Goal: Task Accomplishment & Management: Manage account settings

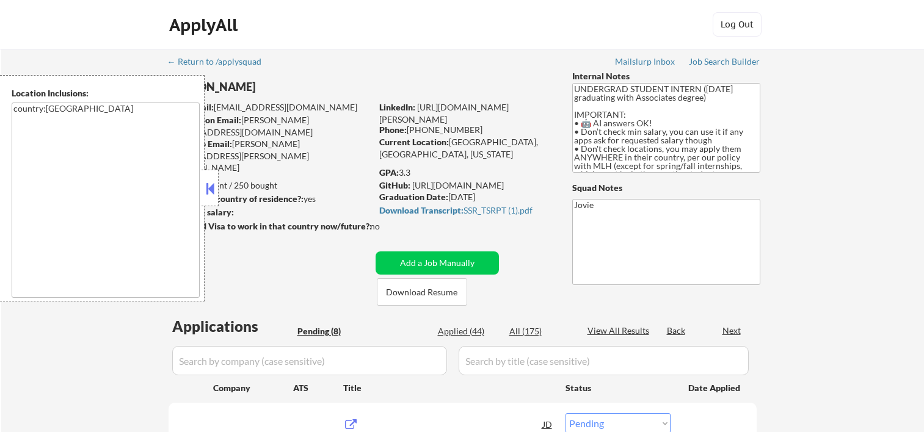
select select ""pending""
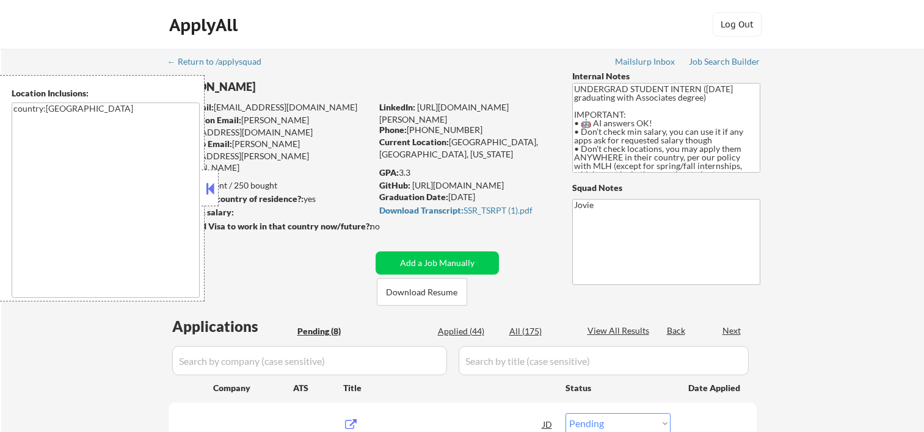
select select ""pending""
click at [215, 189] on button at bounding box center [209, 188] width 13 height 18
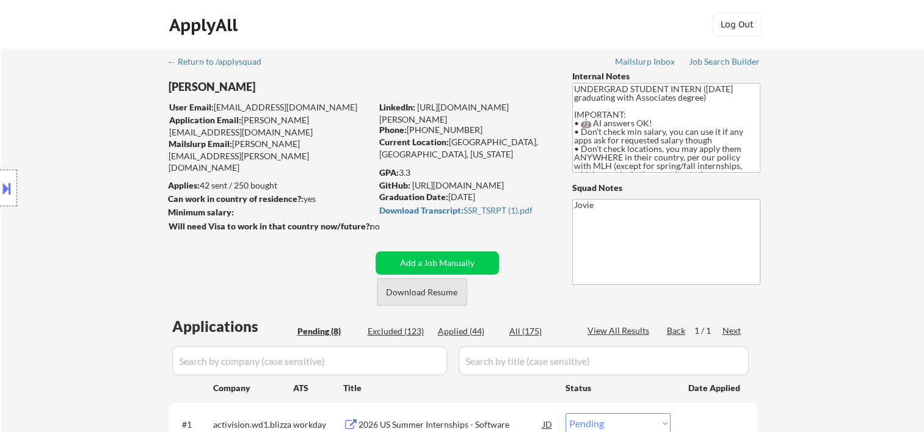
click at [441, 289] on button "Download Resume" at bounding box center [422, 291] width 90 height 27
click at [602, 12] on div "ApplyAll Log Out" at bounding box center [462, 27] width 610 height 31
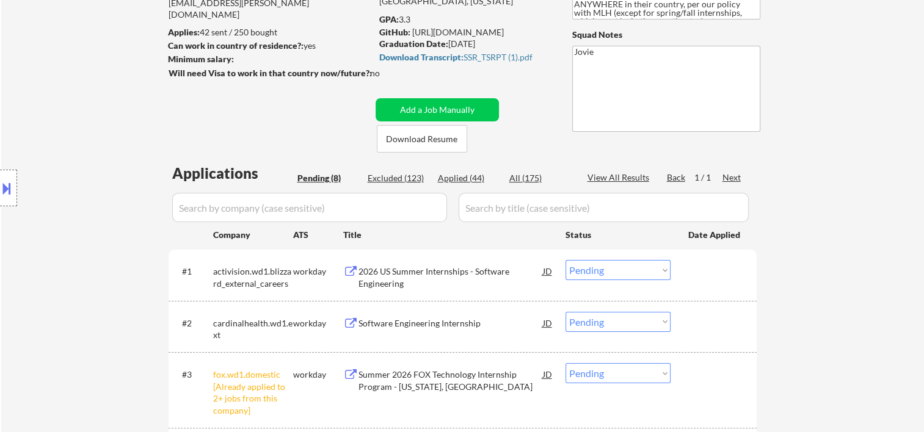
scroll to position [181, 0]
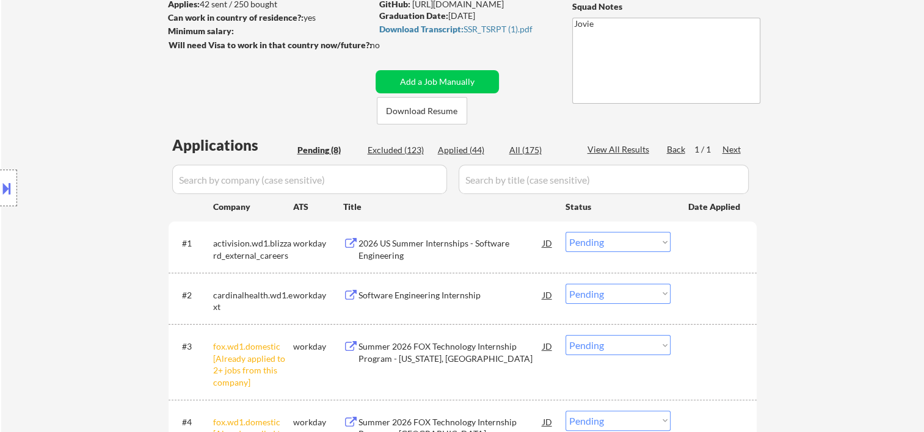
click at [706, 242] on div at bounding box center [715, 243] width 54 height 22
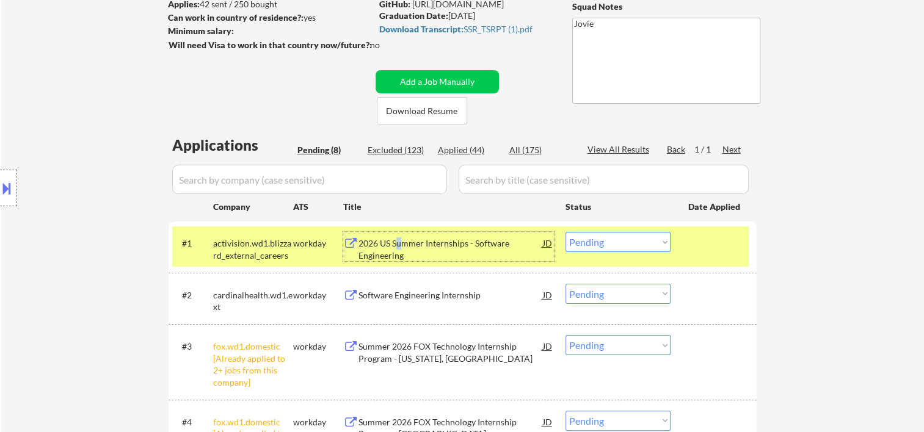
click at [399, 247] on div "2026 US Summer Internships - Software Engineering" at bounding box center [450, 249] width 184 height 24
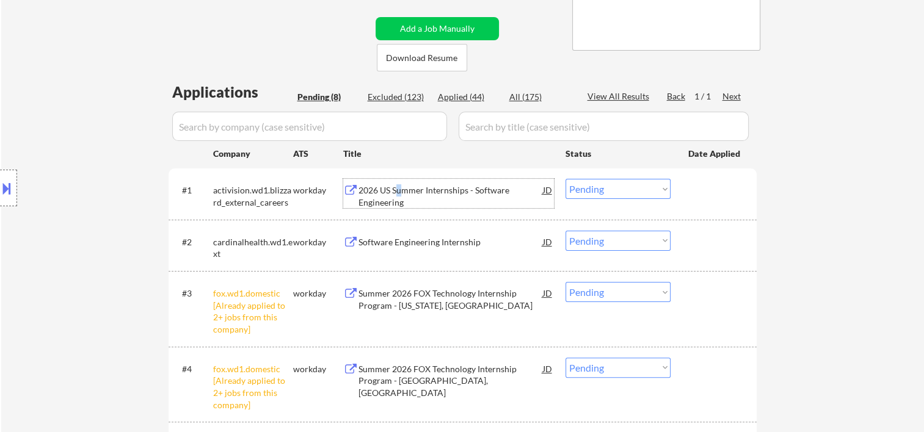
scroll to position [265, 0]
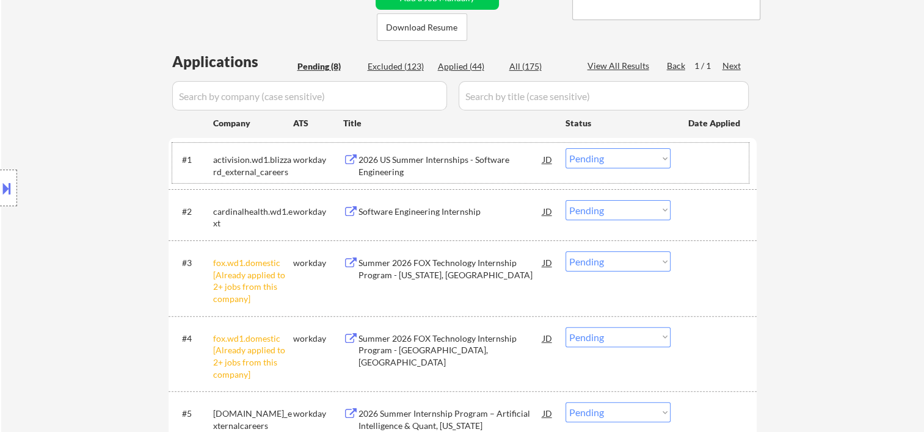
click at [709, 149] on div at bounding box center [715, 159] width 54 height 22
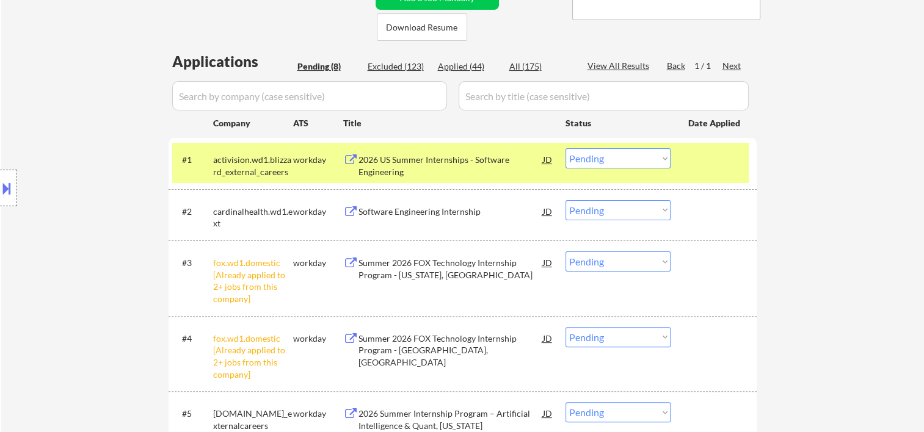
click at [704, 199] on div "#2 cardinalhealth.wd1.ext workday Software Engineering Internship JD Choose an …" at bounding box center [460, 215] width 576 height 40
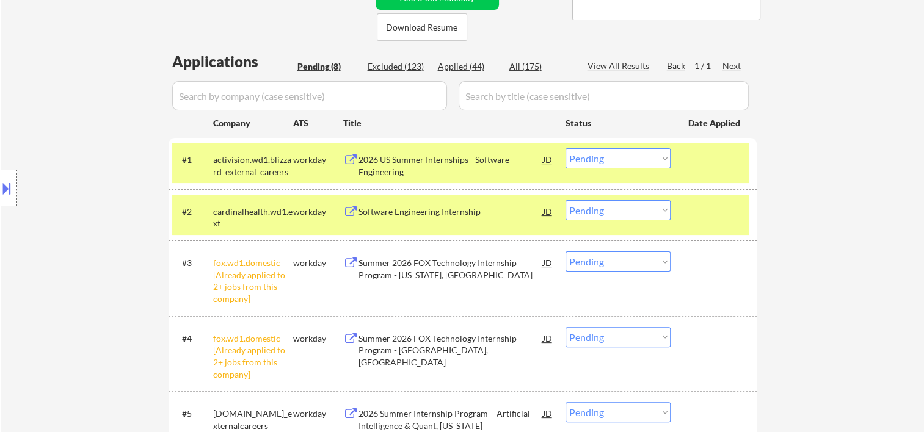
click at [703, 153] on div at bounding box center [715, 159] width 54 height 22
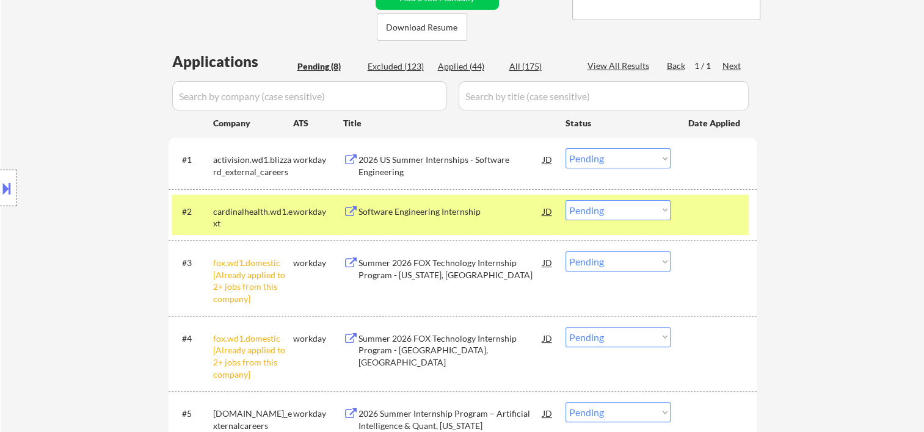
click at [403, 215] on div "Software Engineering Internship" at bounding box center [450, 212] width 184 height 12
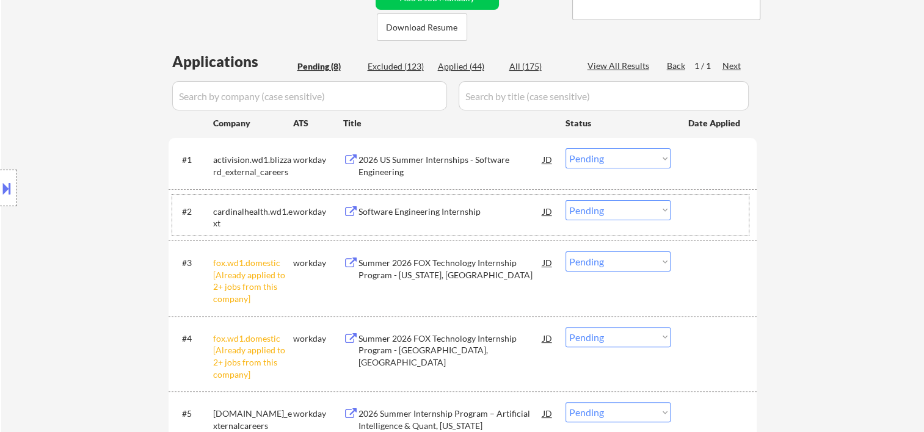
drag, startPoint x: 704, startPoint y: 195, endPoint x: 670, endPoint y: 218, distance: 41.0
click at [704, 195] on div "#2 cardinalhealth.wd1.ext workday Software Engineering Internship JD Choose an …" at bounding box center [460, 215] width 576 height 40
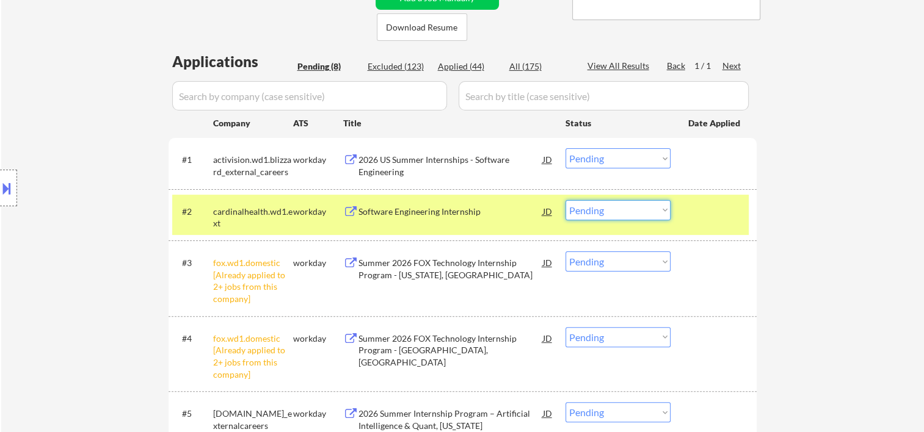
click at [660, 217] on select "Choose an option... Pending Applied Excluded (Questions) Excluded (Expired) Exc…" at bounding box center [617, 210] width 105 height 20
click at [565, 200] on select "Choose an option... Pending Applied Excluded (Questions) Excluded (Expired) Exc…" at bounding box center [617, 210] width 105 height 20
select select ""pending""
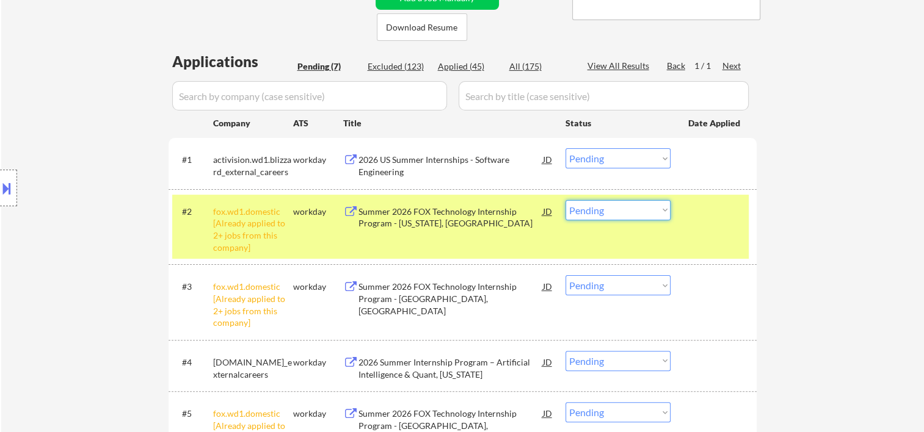
click at [664, 217] on select "Choose an option... Pending Applied Excluded (Questions) Excluded (Expired) Exc…" at bounding box center [617, 210] width 105 height 20
click at [695, 217] on div at bounding box center [715, 211] width 54 height 22
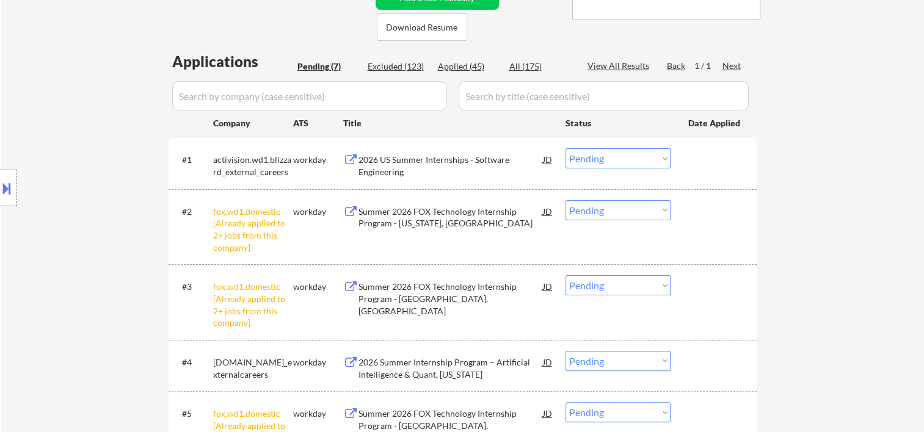
scroll to position [468, 0]
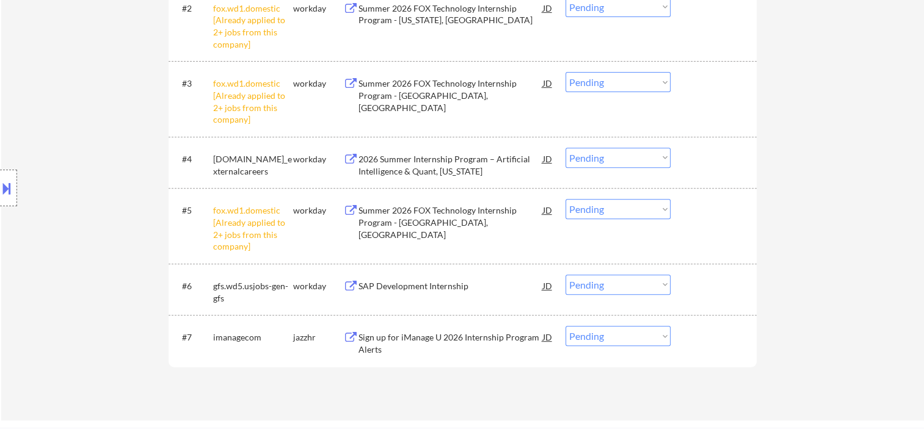
click at [697, 297] on div "#6 gfs.wd5.usjobs-gen-gfs workday SAP Development Internship JD Choose an optio…" at bounding box center [460, 289] width 576 height 40
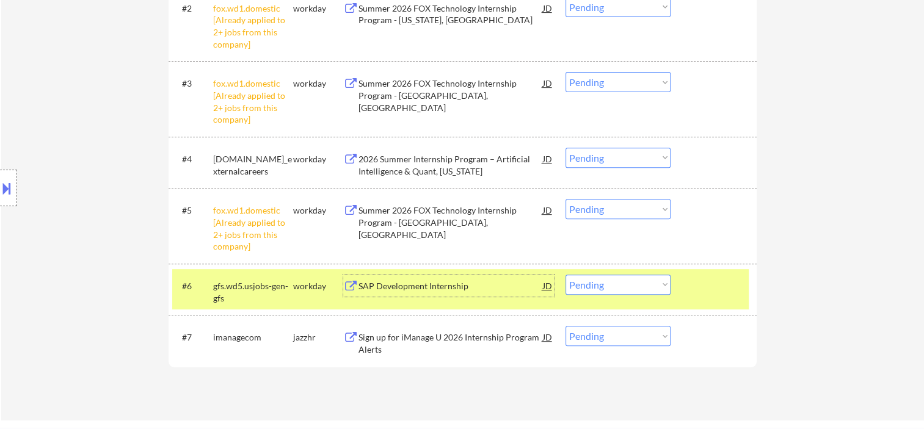
click at [415, 286] on div "SAP Development Internship" at bounding box center [450, 286] width 184 height 12
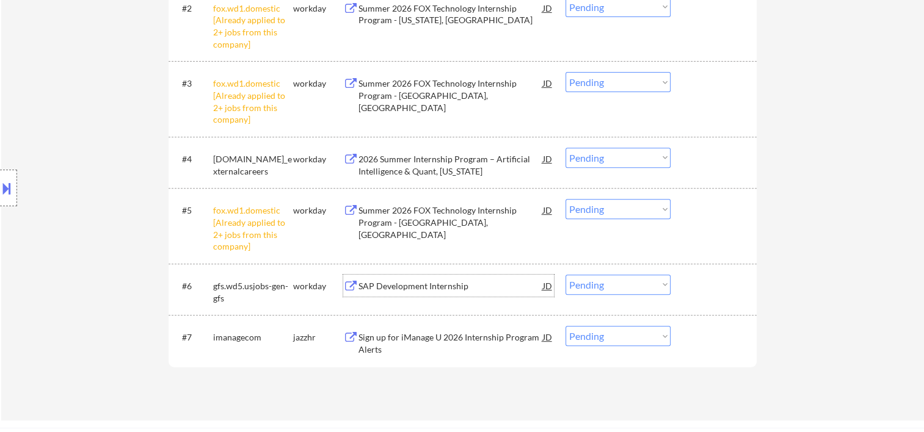
click at [690, 273] on div "#6 gfs.wd5.usjobs-gen-gfs workday SAP Development Internship JD Choose an optio…" at bounding box center [460, 289] width 576 height 40
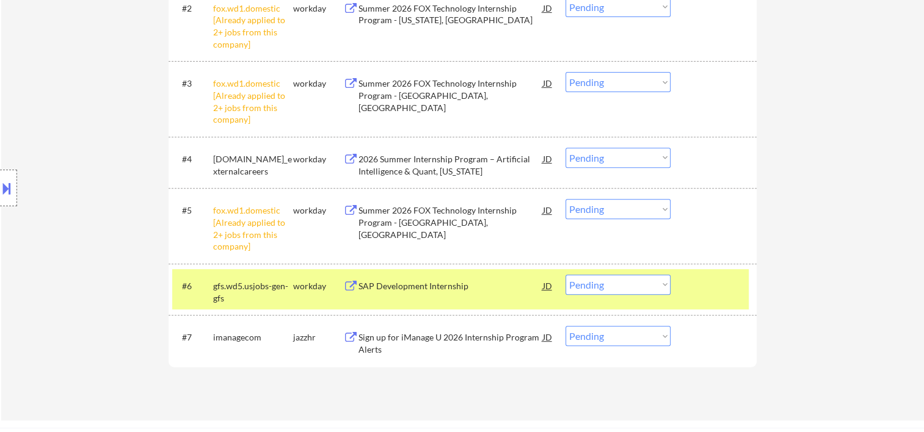
click at [639, 283] on select "Choose an option... Pending Applied Excluded (Questions) Excluded (Expired) Exc…" at bounding box center [617, 285] width 105 height 20
click at [565, 275] on select "Choose an option... Pending Applied Excluded (Questions) Excluded (Expired) Exc…" at bounding box center [617, 285] width 105 height 20
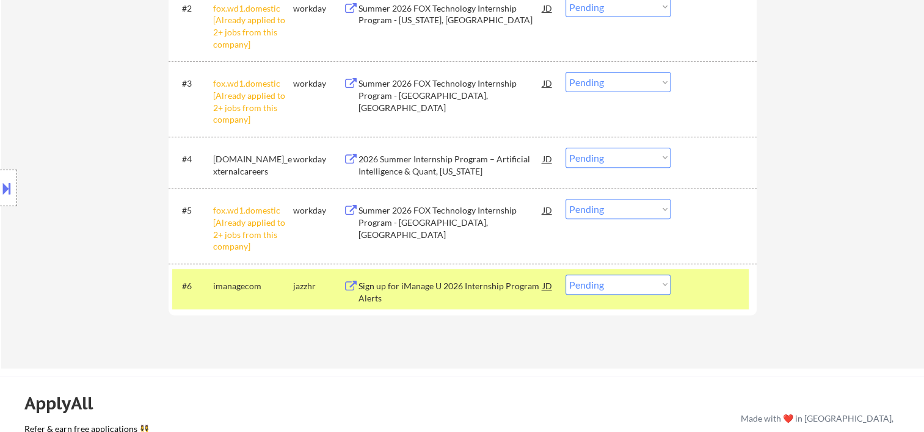
click at [715, 293] on div at bounding box center [715, 286] width 54 height 22
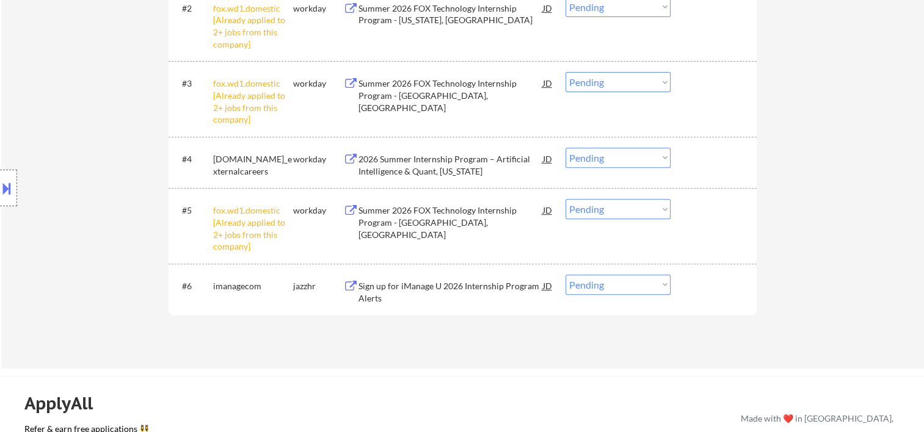
click at [706, 290] on div at bounding box center [715, 286] width 54 height 22
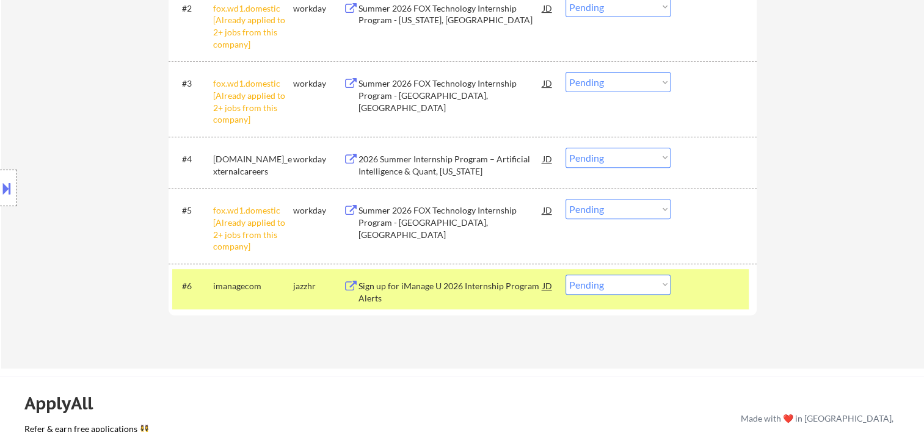
click at [405, 291] on div "Sign up for iManage U 2026 Internship Program Alerts" at bounding box center [450, 292] width 184 height 24
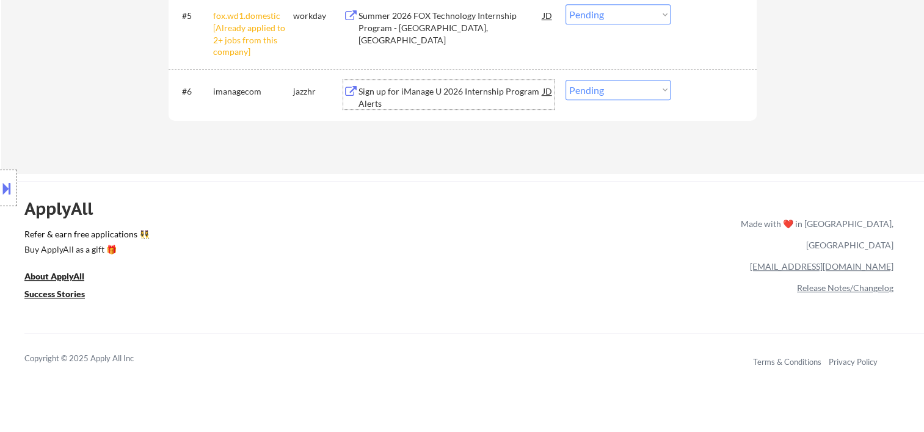
scroll to position [643, 0]
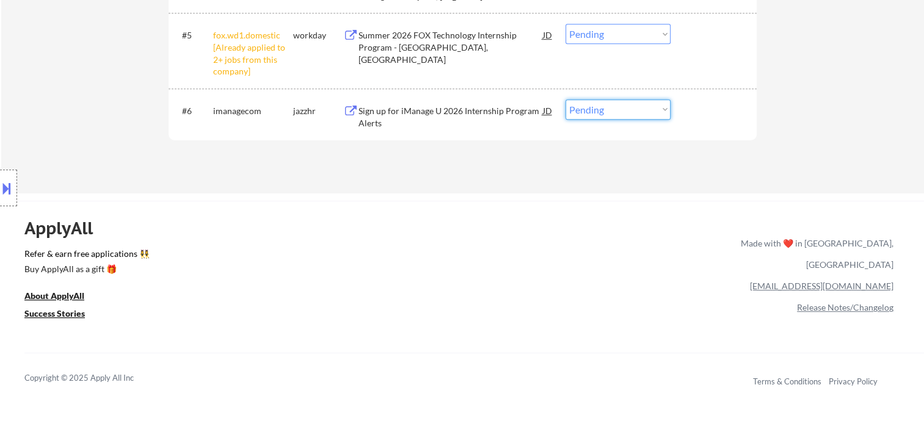
click at [659, 107] on select "Choose an option... Pending Applied Excluded (Questions) Excluded (Expired) Exc…" at bounding box center [617, 110] width 105 height 20
select select ""applied""
click at [565, 100] on select "Choose an option... Pending Applied Excluded (Questions) Excluded (Expired) Exc…" at bounding box center [617, 110] width 105 height 20
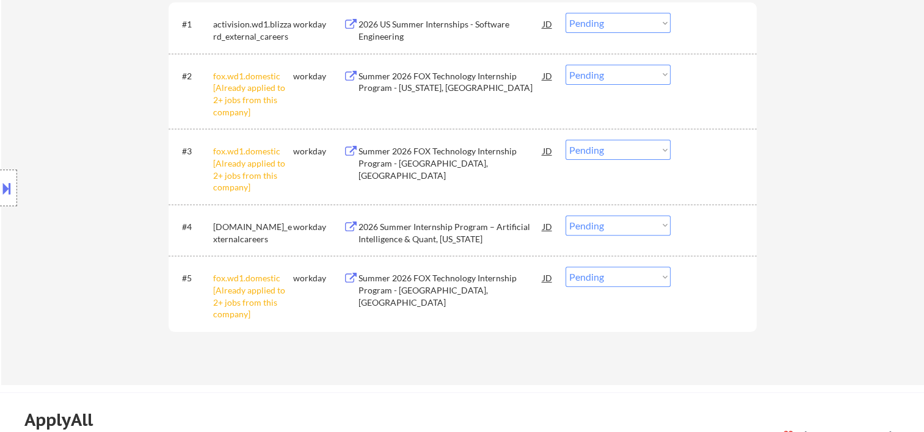
scroll to position [435, 0]
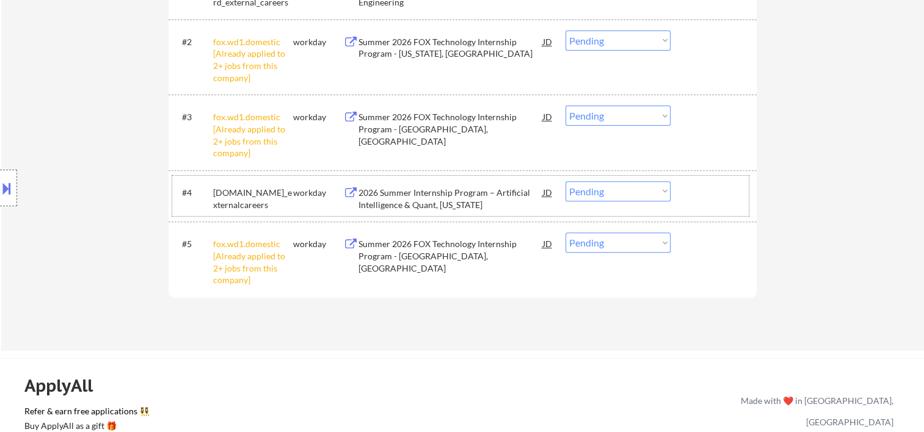
click at [714, 192] on div at bounding box center [715, 192] width 54 height 22
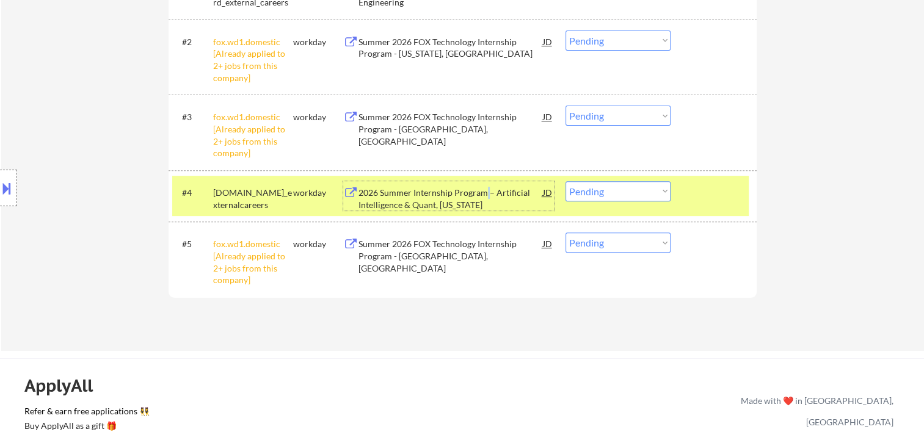
click at [485, 188] on div "2026 Summer Internship Program – Artificial Intelligence & Quant, New York" at bounding box center [450, 199] width 184 height 24
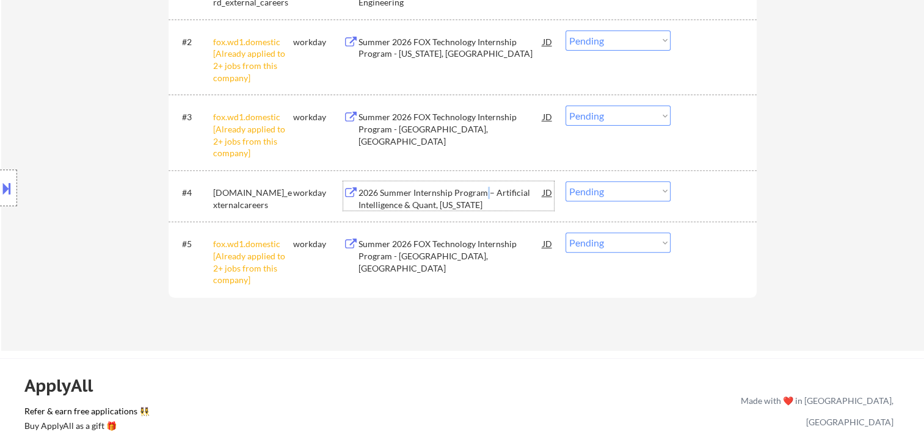
click at [659, 190] on select "Choose an option... Pending Applied Excluded (Questions) Excluded (Expired) Exc…" at bounding box center [617, 191] width 105 height 20
click at [565, 181] on select "Choose an option... Pending Applied Excluded (Questions) Excluded (Expired) Exc…" at bounding box center [617, 191] width 105 height 20
select select ""pending""
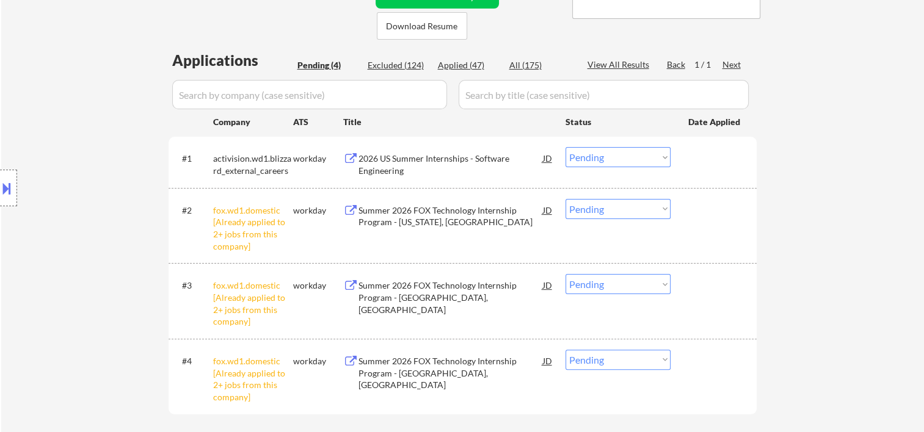
scroll to position [239, 0]
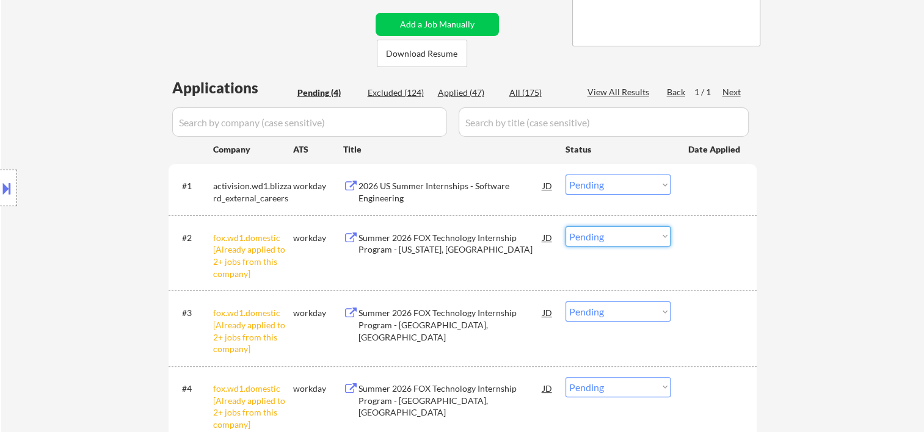
click at [659, 238] on select "Choose an option... Pending Applied Excluded (Questions) Excluded (Expired) Exc…" at bounding box center [617, 236] width 105 height 20
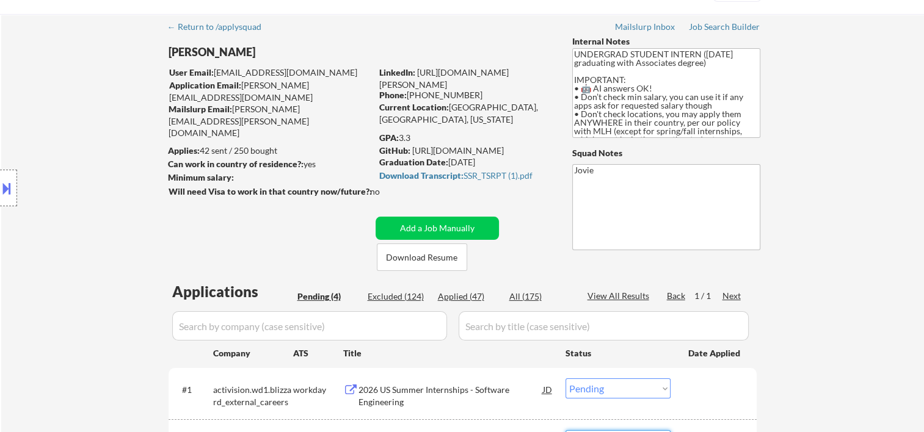
click at [465, 293] on div "Applied (47)" at bounding box center [468, 297] width 61 height 12
select select ""applied""
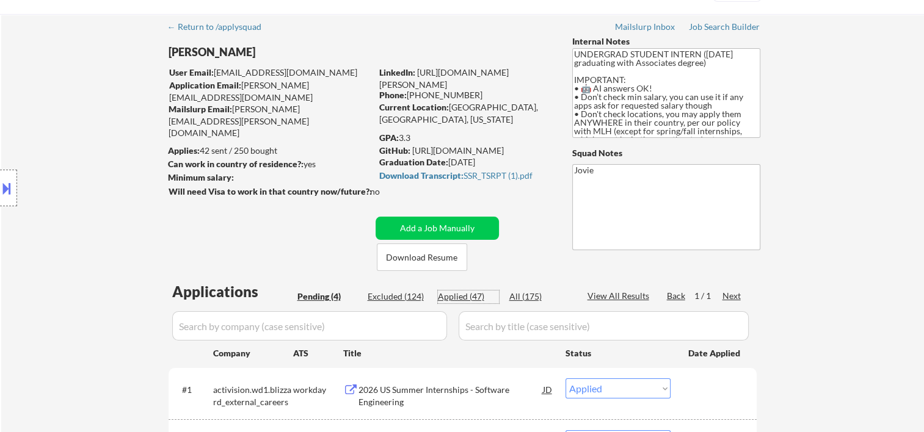
select select ""applied""
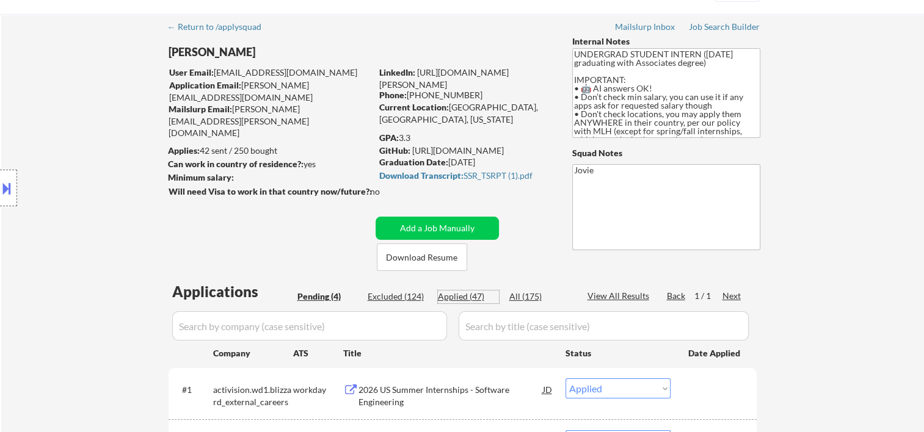
select select ""applied""
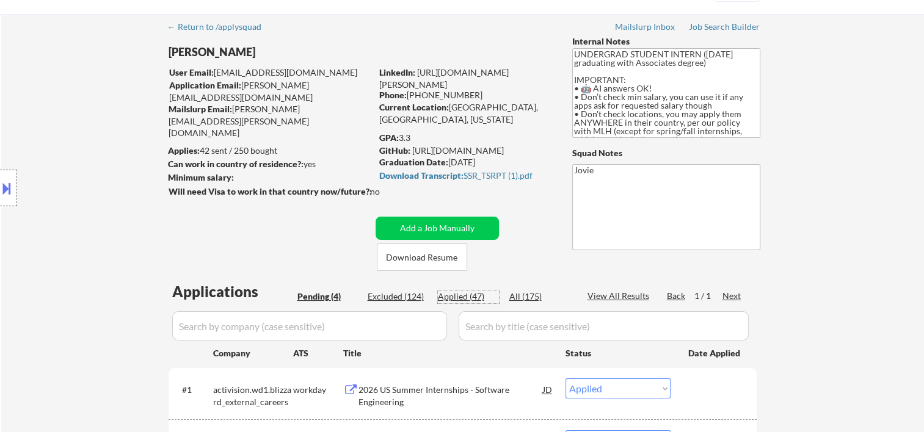
select select ""applied""
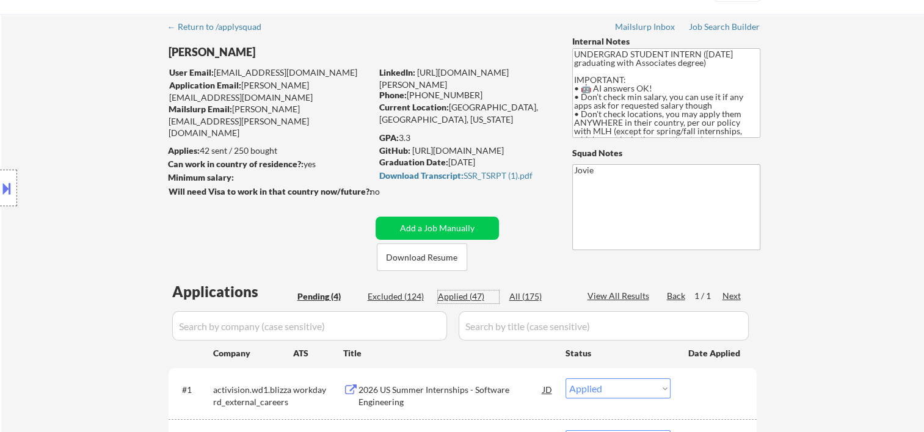
select select ""applied""
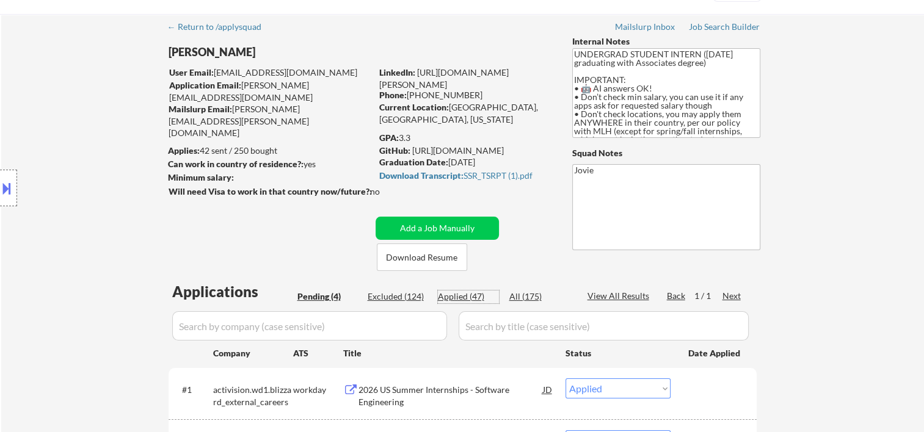
select select ""applied""
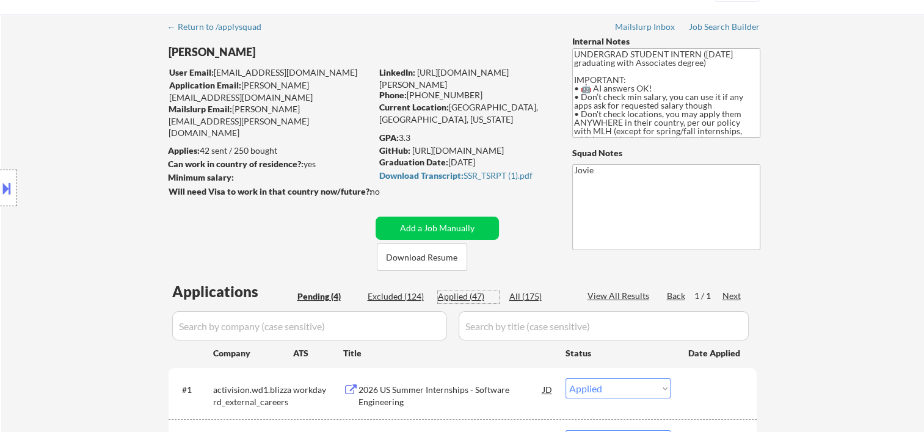
select select ""applied""
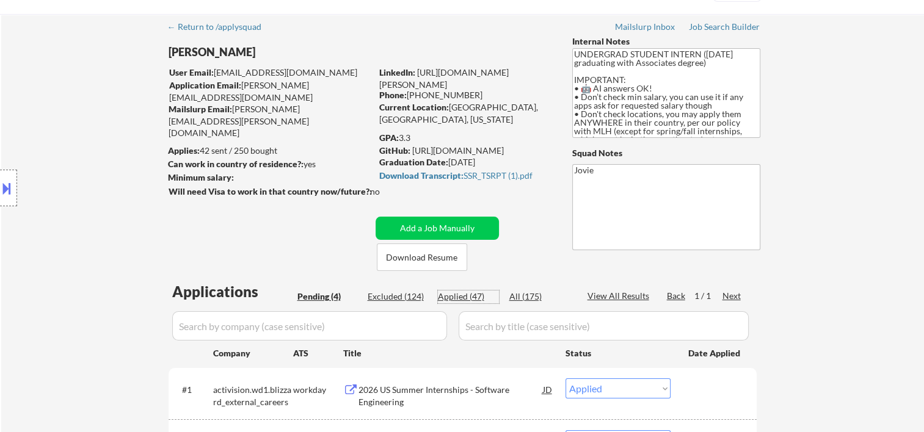
select select ""applied""
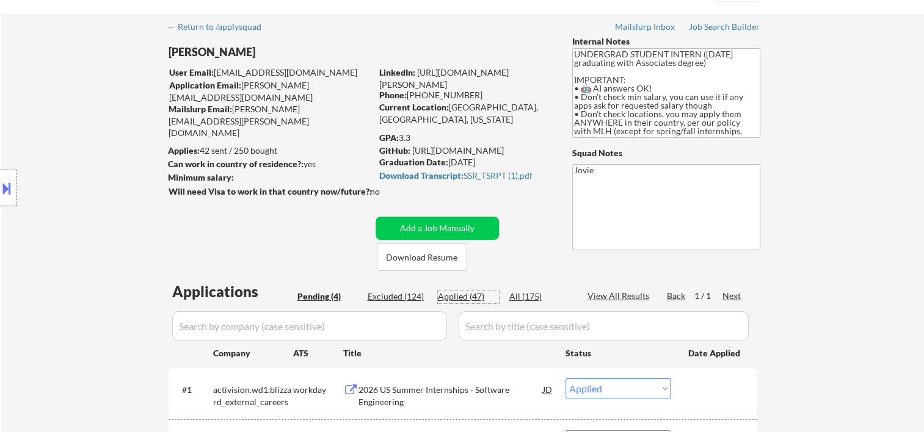
select select ""applied""
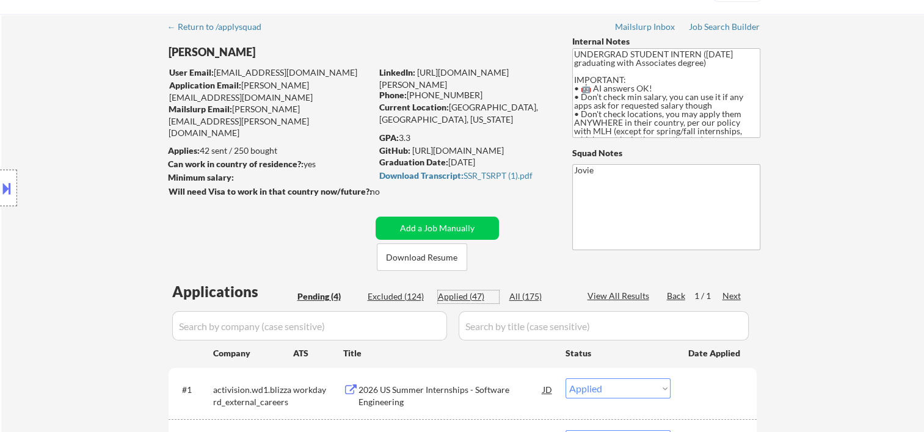
select select ""applied""
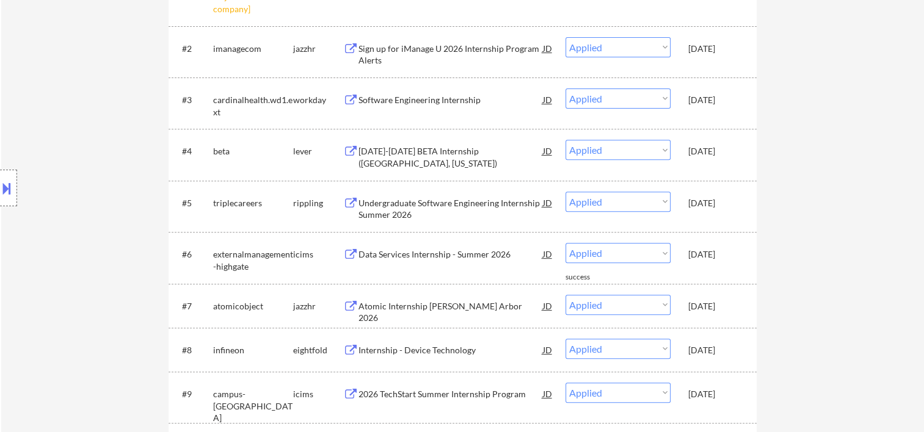
scroll to position [0, 0]
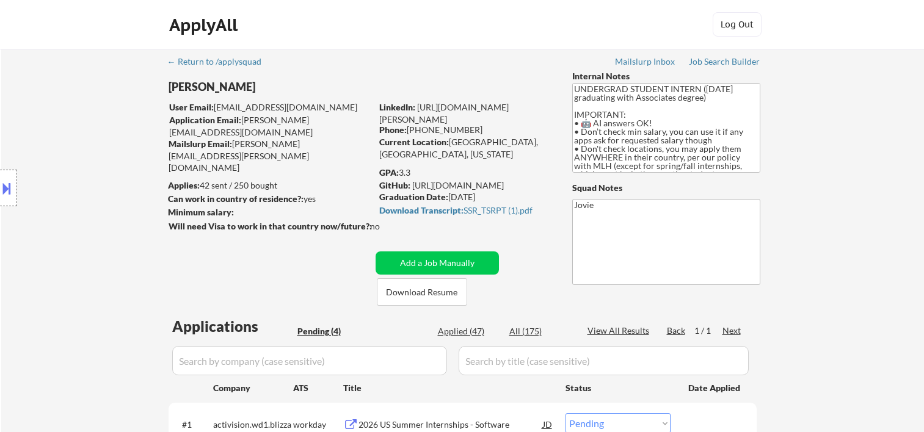
select select ""pending""
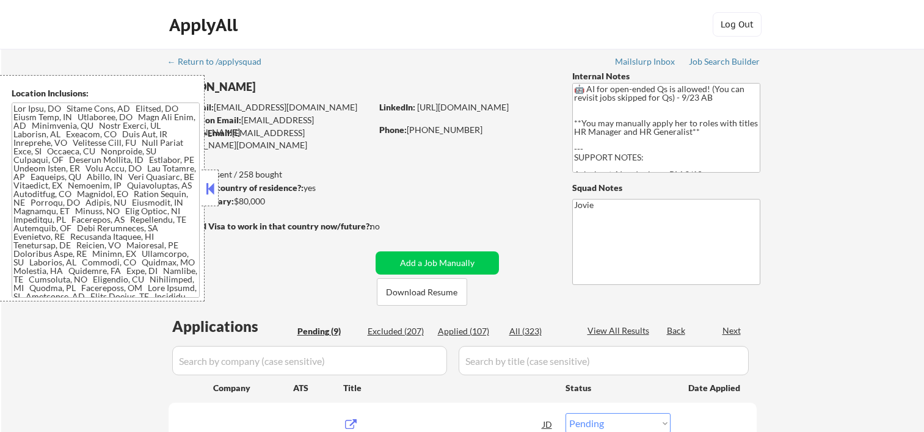
select select ""pending""
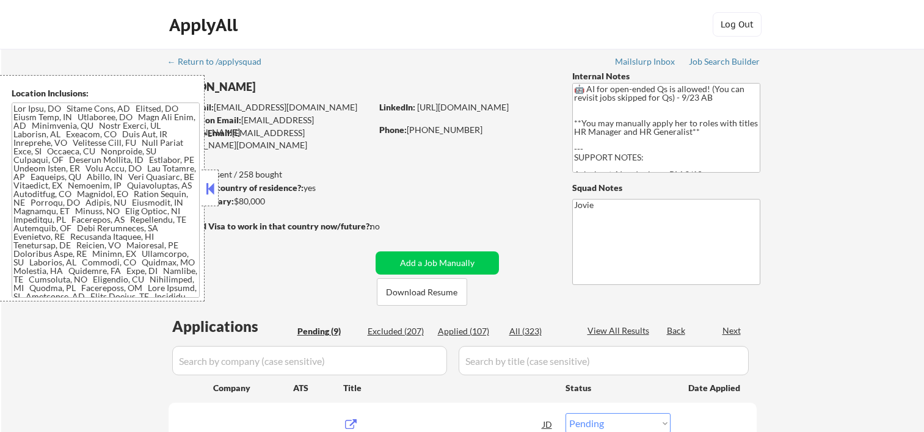
select select ""pending""
click at [212, 193] on button at bounding box center [209, 188] width 13 height 18
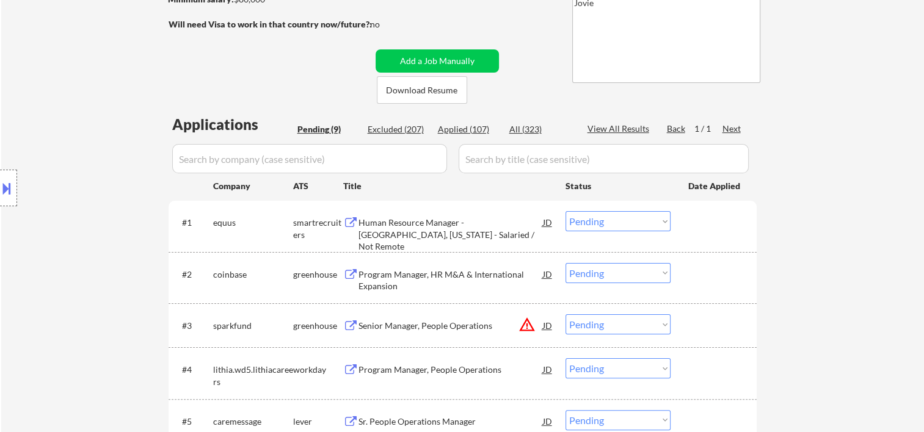
scroll to position [203, 0]
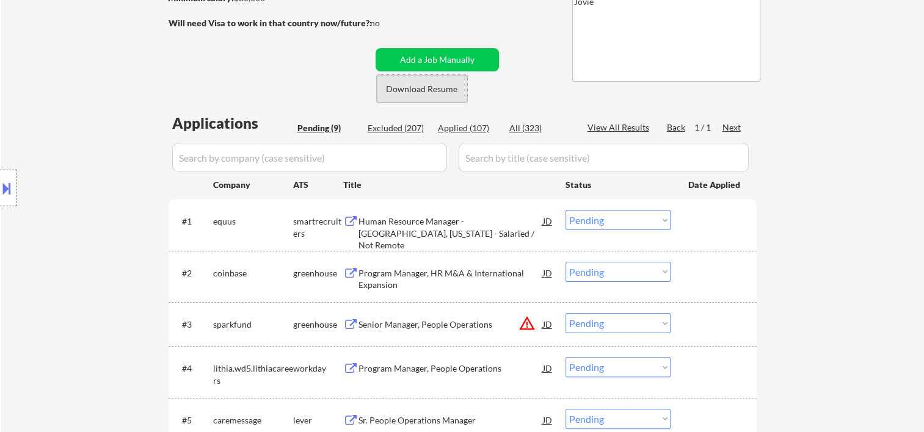
click at [422, 85] on button "Download Resume" at bounding box center [422, 88] width 90 height 27
click at [684, 220] on div "#1 equus smartrecruiters Human Resource Manager - Brooklyn, New York - Salaried…" at bounding box center [460, 225] width 576 height 40
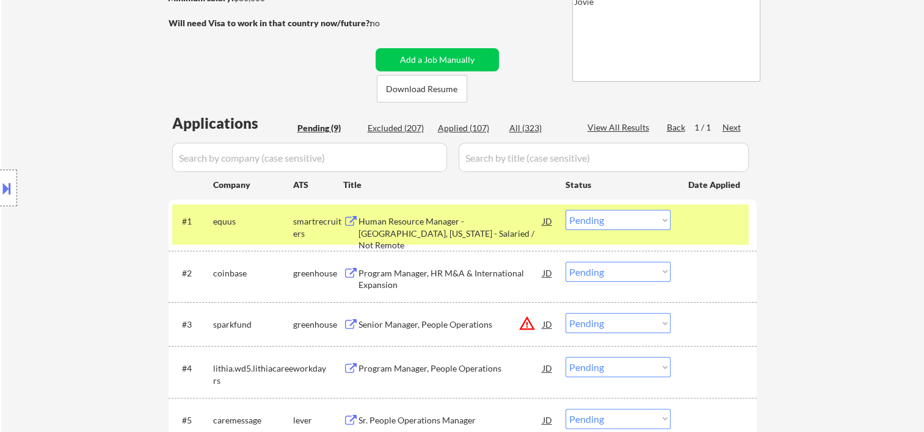
click at [811, 220] on div "← Return to /applysquad Mailslurp Inbox Job Search Builder Victoria Harmer User…" at bounding box center [462, 274] width 922 height 856
click at [735, 227] on div at bounding box center [715, 221] width 54 height 22
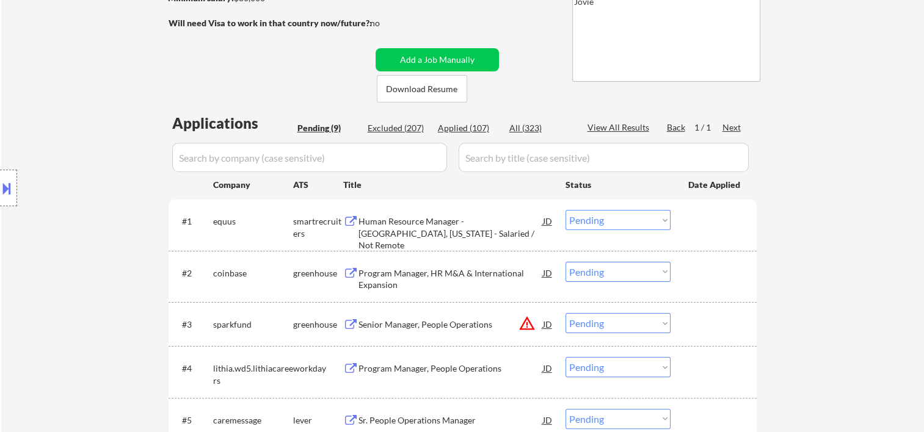
click at [537, 66] on div "← Return to /applysquad Mailslurp Inbox Job Search Builder Victoria Harmer User…" at bounding box center [462, 269] width 609 height 847
click at [691, 227] on div at bounding box center [715, 221] width 54 height 22
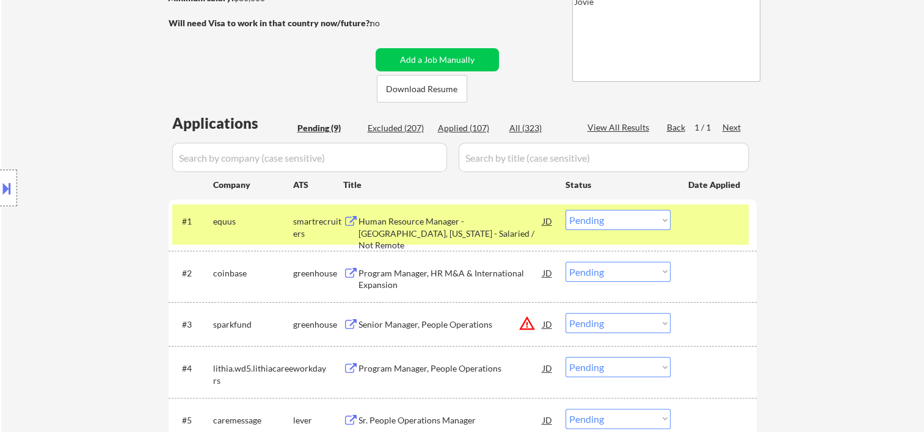
click at [489, 228] on div "Human Resource Manager - Brooklyn, New York - Salaried / Not Remote" at bounding box center [450, 233] width 184 height 36
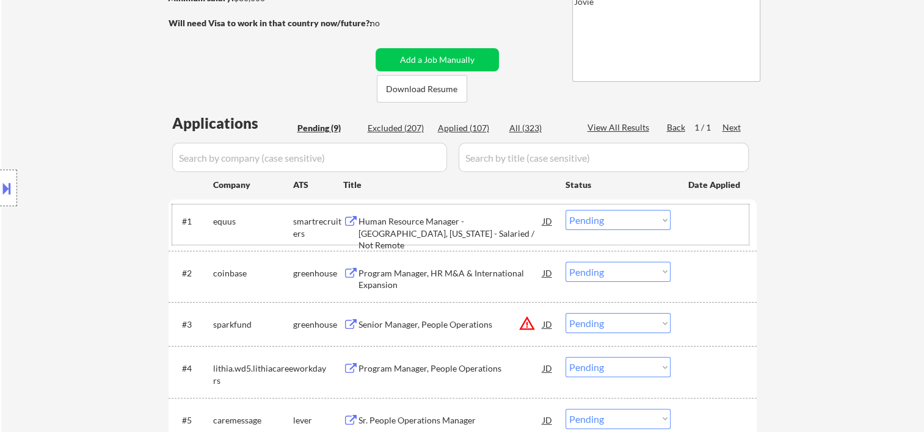
click at [677, 232] on div "#1 equus smartrecruiters Human Resource Manager - Brooklyn, New York - Salaried…" at bounding box center [460, 225] width 576 height 40
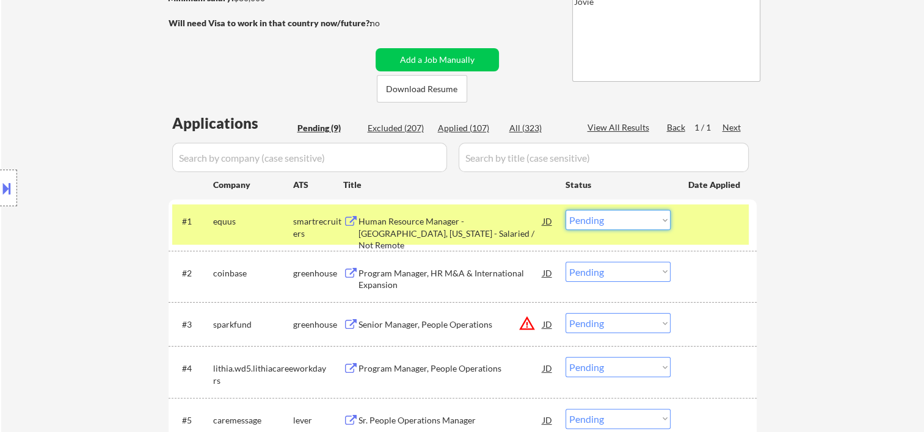
click at [659, 220] on select "Choose an option... Pending Applied Excluded (Questions) Excluded (Expired) Exc…" at bounding box center [617, 220] width 105 height 20
click at [565, 210] on select "Choose an option... Pending Applied Excluded (Questions) Excluded (Expired) Exc…" at bounding box center [617, 220] width 105 height 20
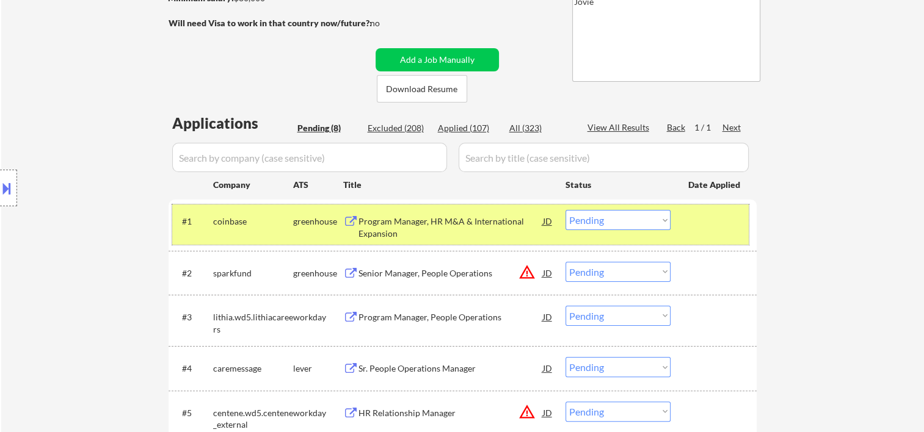
click at [710, 221] on div at bounding box center [715, 221] width 54 height 22
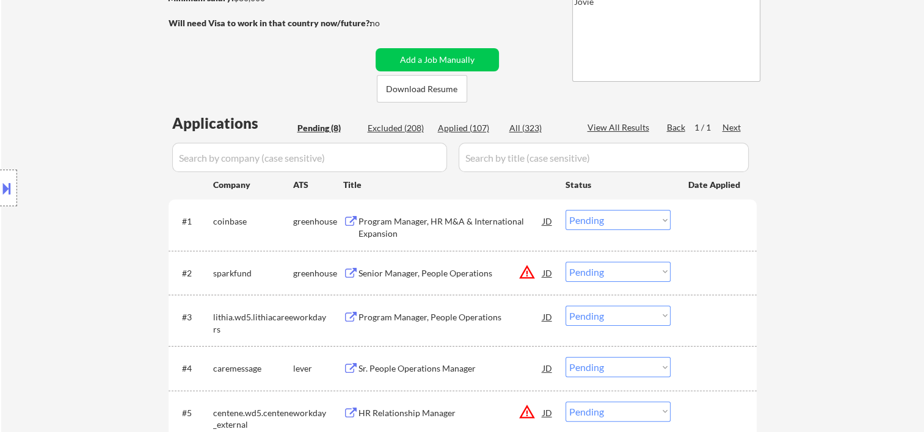
click at [708, 228] on div at bounding box center [715, 221] width 54 height 22
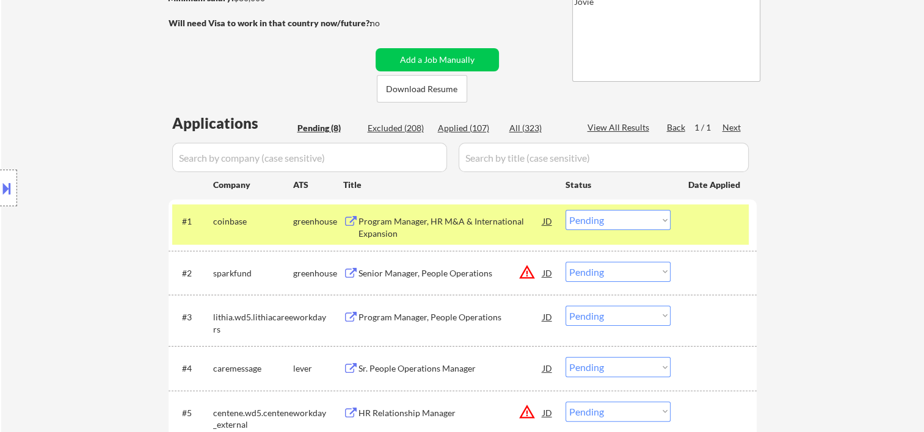
click at [452, 231] on div "Program Manager, HR M&A & International Expansion" at bounding box center [450, 227] width 184 height 24
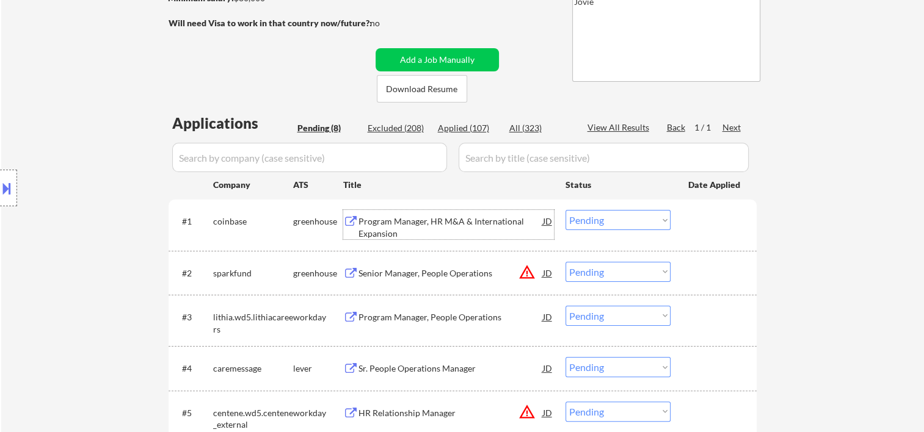
click at [685, 217] on div "#1 coinbase greenhouse Program Manager, HR M&A & International Expansion JD Cho…" at bounding box center [460, 225] width 576 height 40
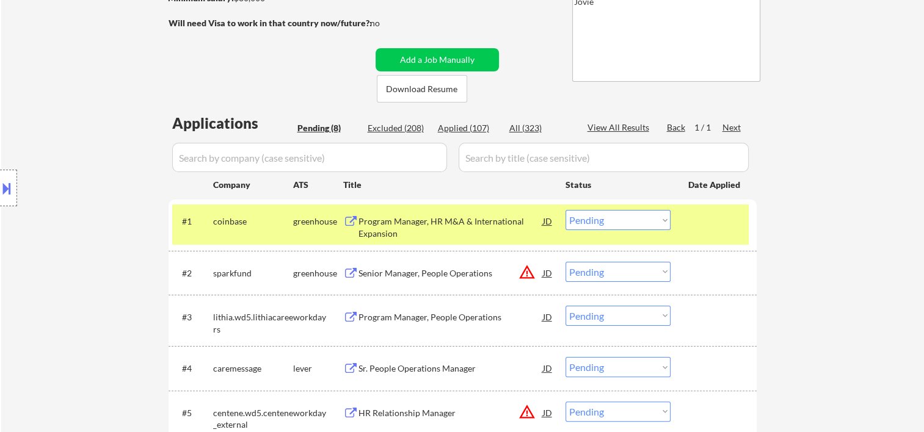
click at [658, 220] on select "Choose an option... Pending Applied Excluded (Questions) Excluded (Expired) Exc…" at bounding box center [617, 220] width 105 height 20
click at [565, 210] on select "Choose an option... Pending Applied Excluded (Questions) Excluded (Expired) Exc…" at bounding box center [617, 220] width 105 height 20
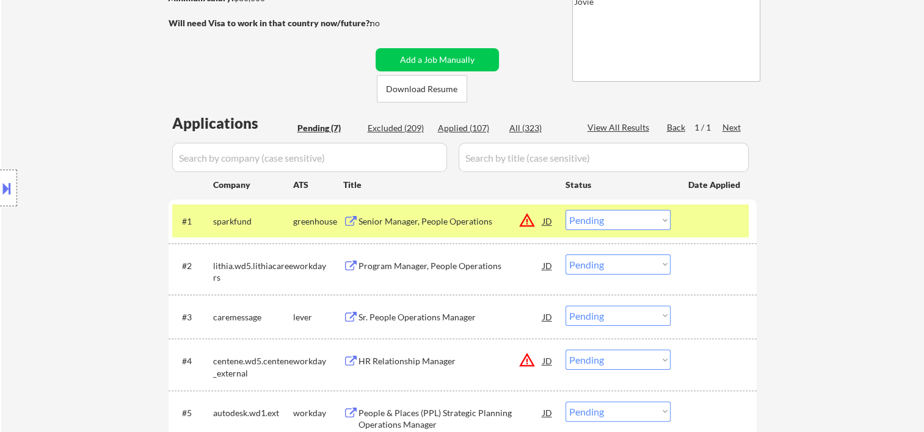
click at [705, 233] on div "#1 sparkfund greenhouse Senior Manager, People Operations JD warning_amber Choo…" at bounding box center [460, 221] width 576 height 33
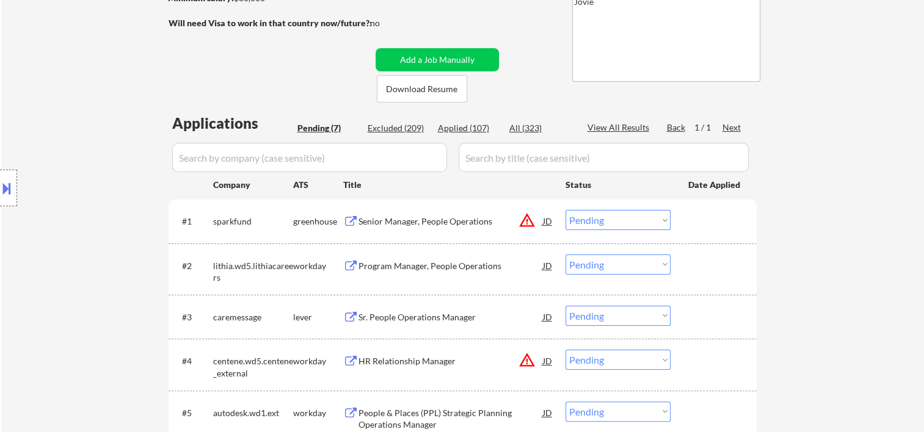
click at [696, 219] on div at bounding box center [715, 221] width 54 height 22
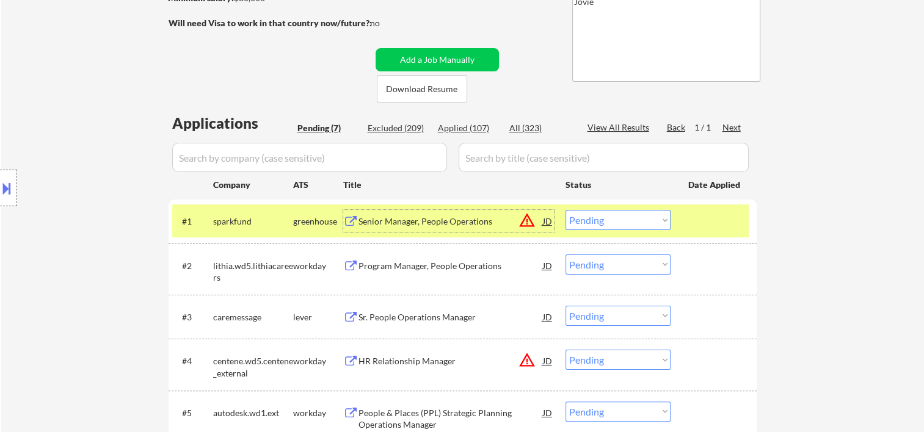
click at [447, 214] on div "Senior Manager, People Operations" at bounding box center [450, 221] width 184 height 22
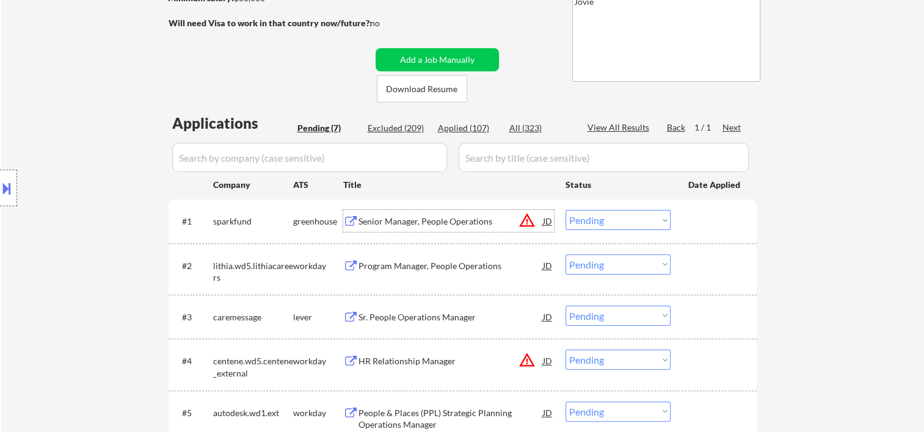
click at [710, 217] on div at bounding box center [715, 221] width 54 height 22
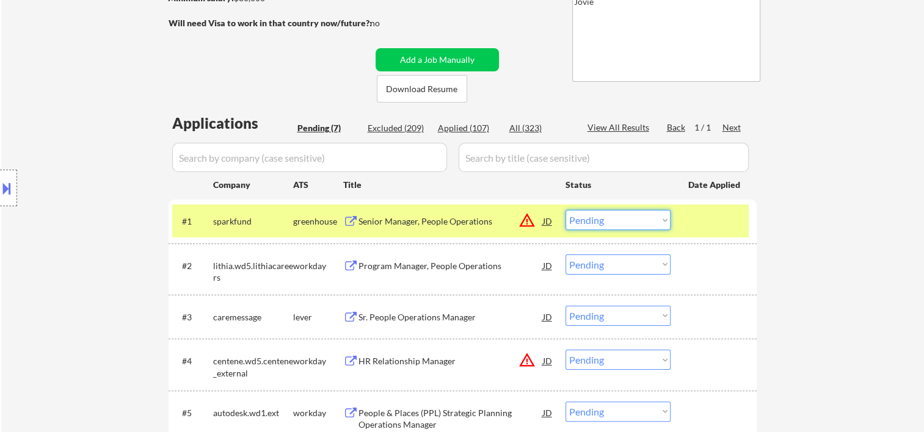
click at [662, 221] on select "Choose an option... Pending Applied Excluded (Questions) Excluded (Expired) Exc…" at bounding box center [617, 220] width 105 height 20
click at [565, 210] on select "Choose an option... Pending Applied Excluded (Questions) Excluded (Expired) Exc…" at bounding box center [617, 220] width 105 height 20
select select ""pending""
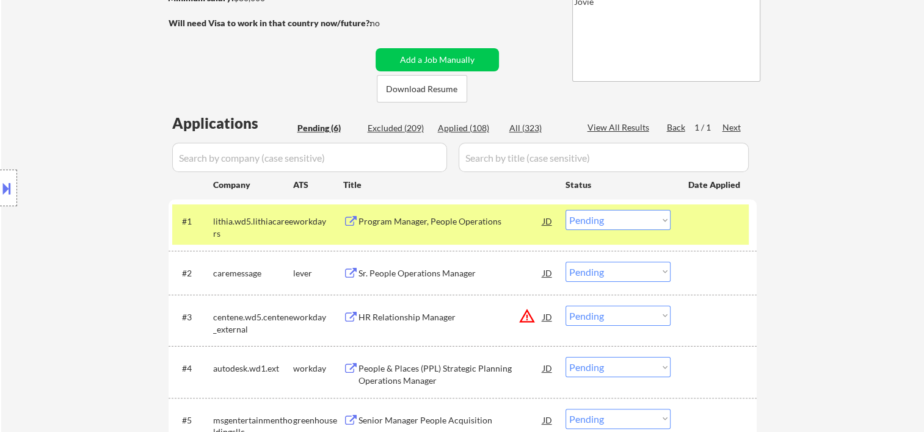
click at [709, 226] on div at bounding box center [715, 221] width 54 height 22
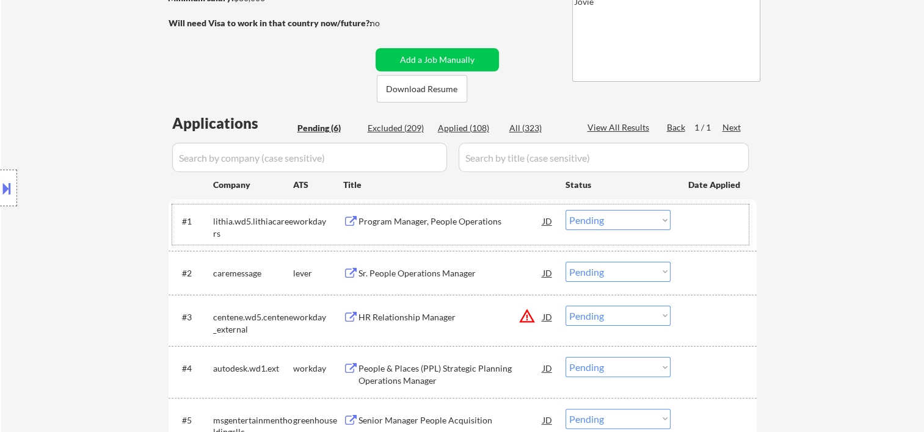
drag, startPoint x: 648, startPoint y: 207, endPoint x: 673, endPoint y: 219, distance: 28.1
click at [648, 208] on div "#1 lithia.wd5.lithiacareers workday Program Manager, People Operations JD warni…" at bounding box center [460, 225] width 576 height 40
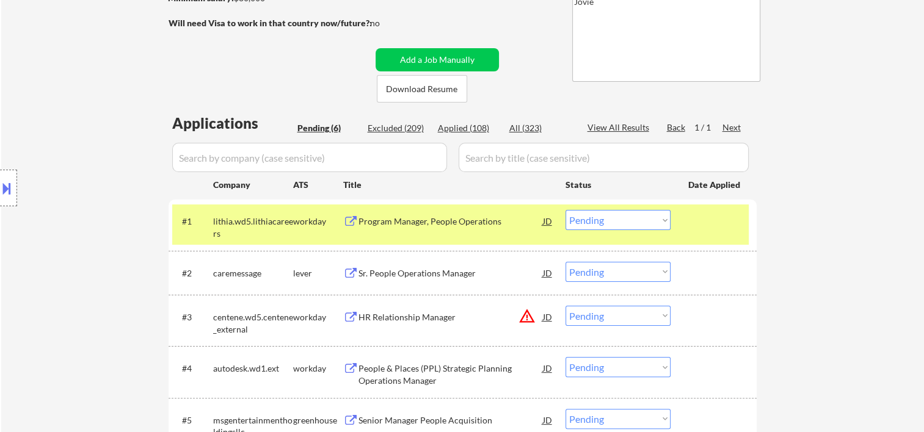
click at [701, 220] on div at bounding box center [715, 221] width 54 height 22
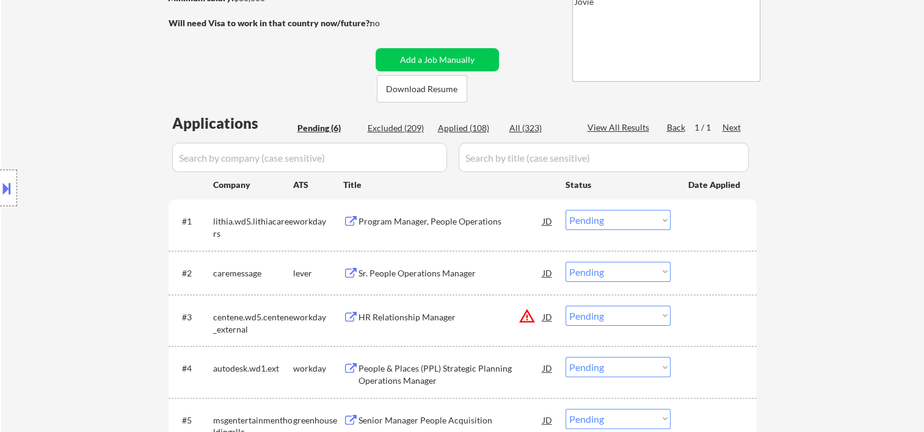
click at [735, 230] on div at bounding box center [715, 221] width 54 height 22
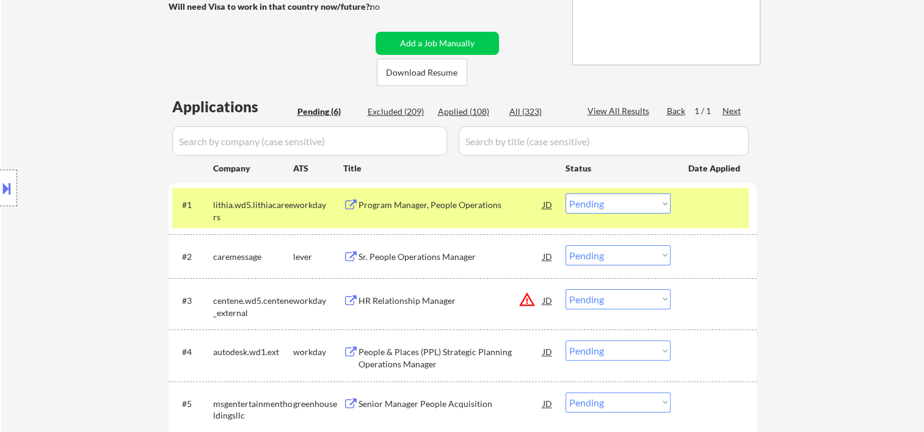
scroll to position [245, 0]
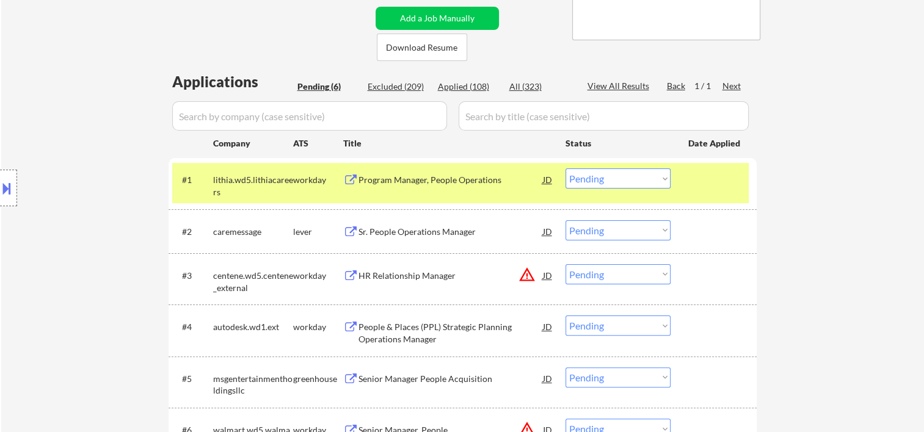
click at [736, 189] on div at bounding box center [715, 179] width 54 height 22
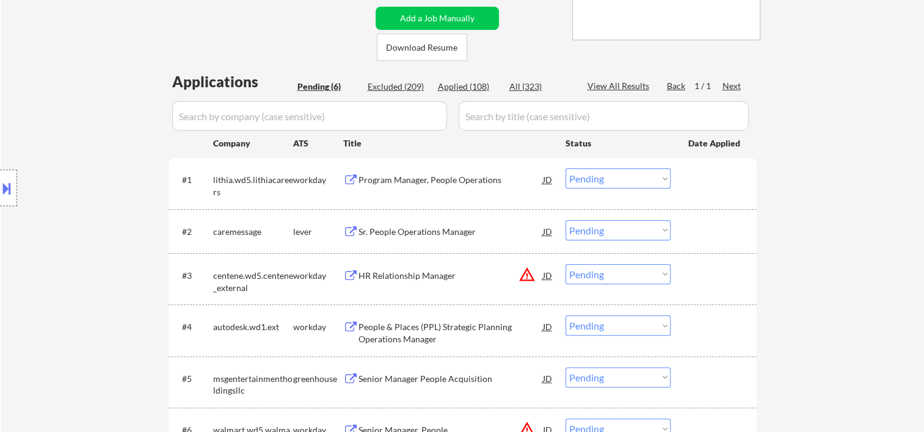
drag, startPoint x: 707, startPoint y: 232, endPoint x: 554, endPoint y: 253, distance: 154.1
click at [707, 233] on div at bounding box center [715, 231] width 54 height 22
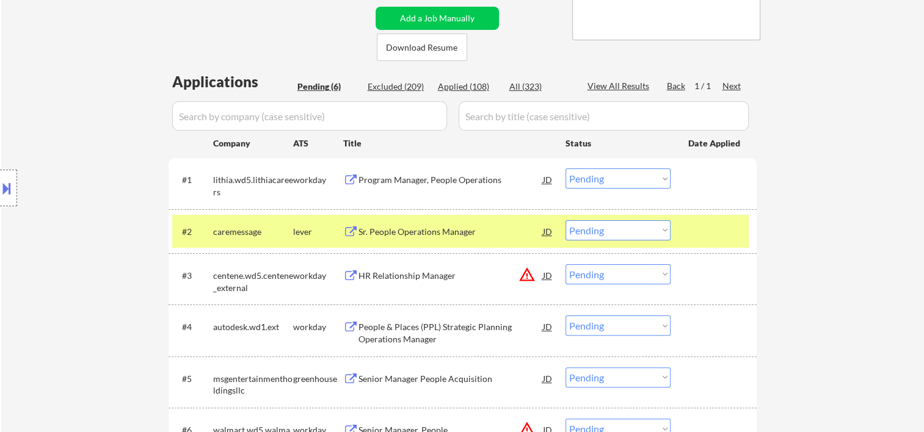
click at [411, 228] on div "Sr. People Operations Manager" at bounding box center [450, 232] width 184 height 12
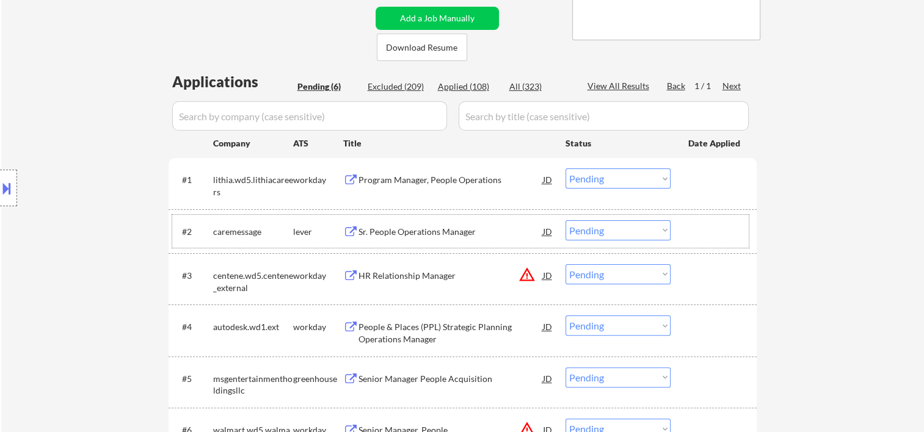
click at [712, 231] on div at bounding box center [715, 231] width 54 height 22
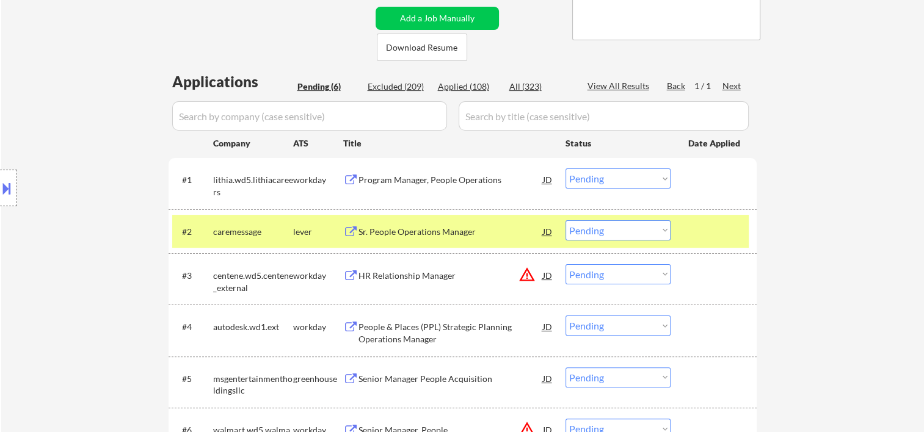
click at [548, 229] on div "JD" at bounding box center [547, 231] width 12 height 22
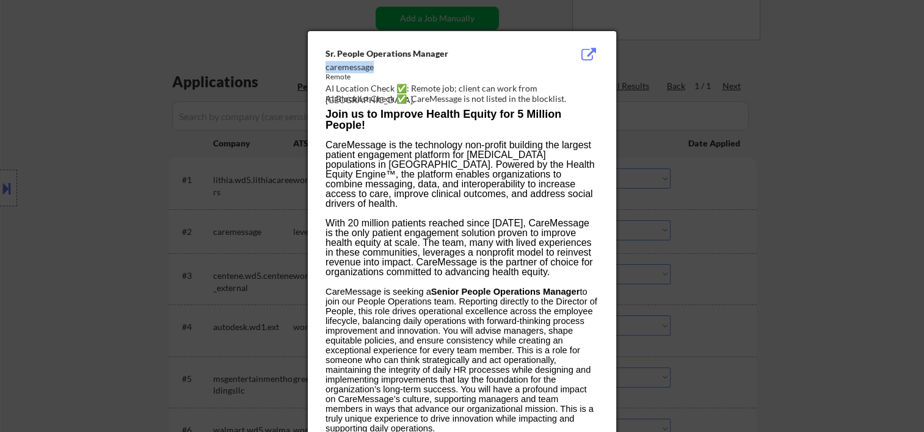
drag, startPoint x: 326, startPoint y: 65, endPoint x: 376, endPoint y: 65, distance: 50.1
click at [376, 65] on div "caremessage" at bounding box center [430, 67] width 211 height 12
copy div "caremessage"
click at [817, 101] on div at bounding box center [462, 216] width 924 height 432
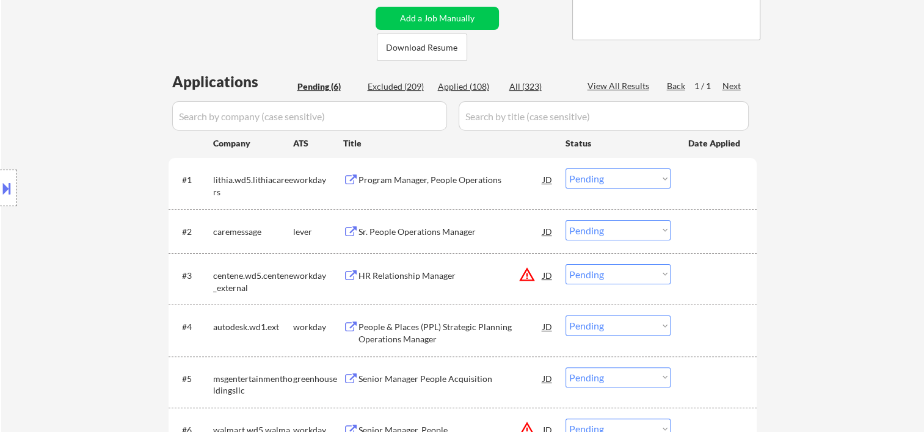
click at [635, 233] on select "Choose an option... Pending Applied Excluded (Questions) Excluded (Expired) Exc…" at bounding box center [617, 230] width 105 height 20
click at [565, 220] on select "Choose an option... Pending Applied Excluded (Questions) Excluded (Expired) Exc…" at bounding box center [617, 230] width 105 height 20
select select ""pending""
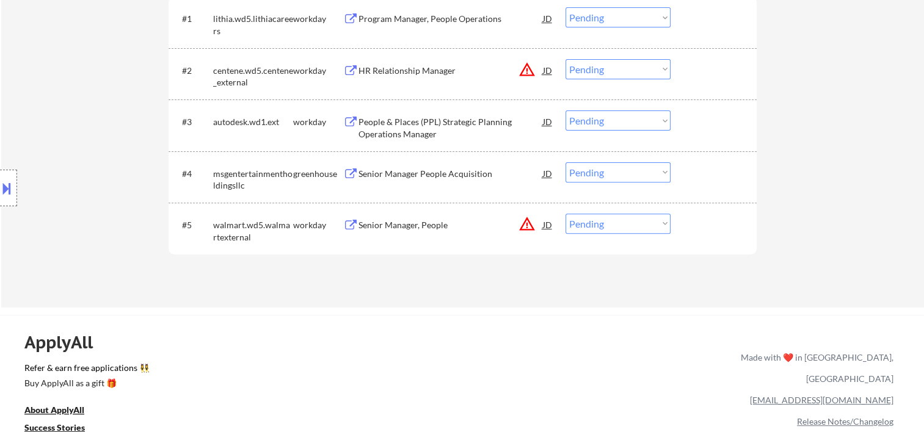
scroll to position [359, 0]
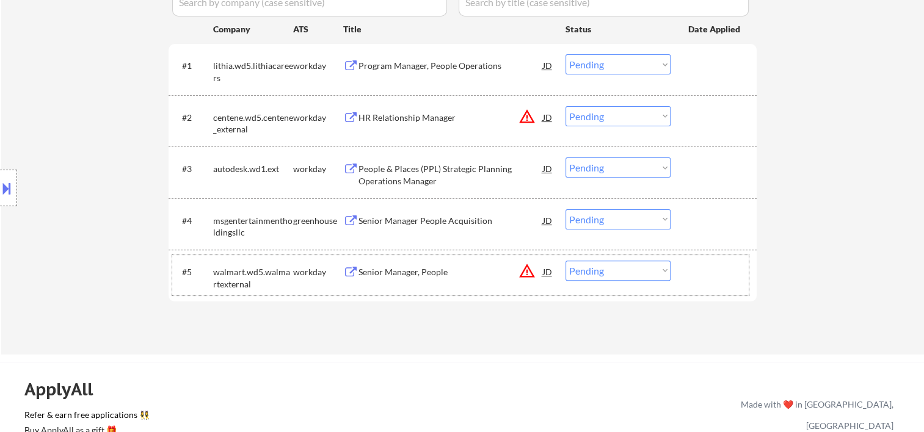
drag, startPoint x: 722, startPoint y: 279, endPoint x: 424, endPoint y: 287, distance: 298.0
click at [722, 278] on div at bounding box center [715, 272] width 54 height 22
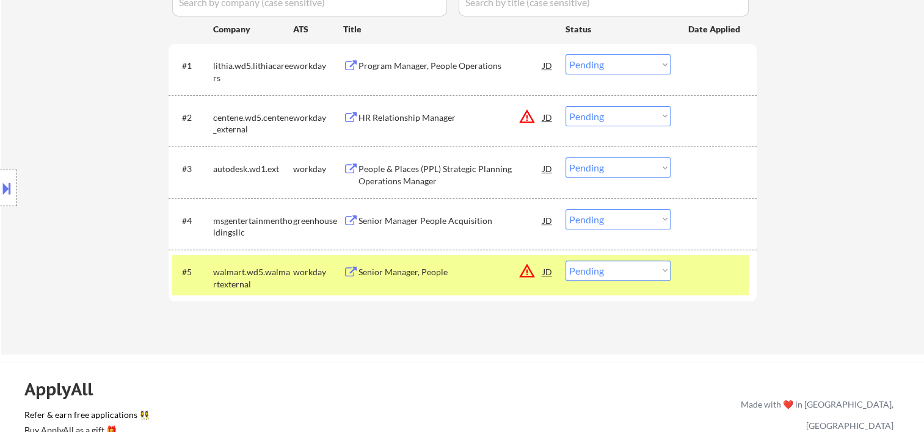
click at [365, 267] on div "Senior Manager, People" at bounding box center [450, 272] width 184 height 12
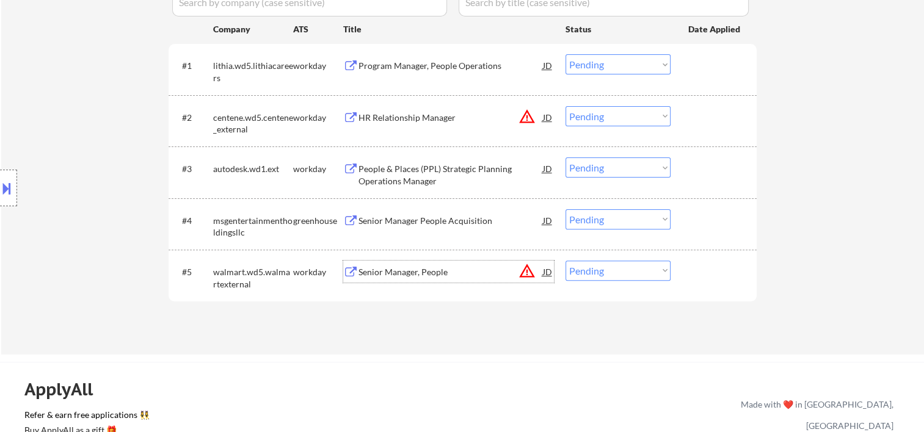
drag, startPoint x: 729, startPoint y: 273, endPoint x: 694, endPoint y: 272, distance: 34.8
click at [729, 273] on div at bounding box center [715, 272] width 54 height 22
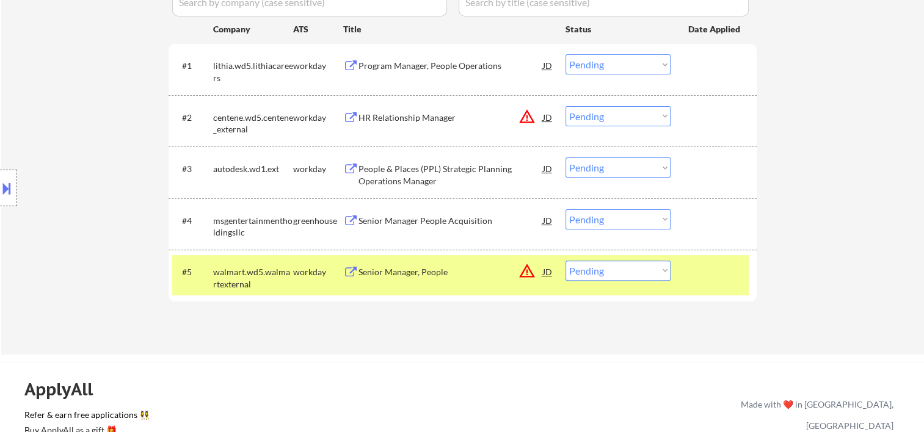
click at [658, 264] on select "Choose an option... Pending Applied Excluded (Questions) Excluded (Expired) Exc…" at bounding box center [617, 271] width 105 height 20
select select ""excluded__bad_match_""
click at [565, 261] on select "Choose an option... Pending Applied Excluded (Questions) Excluded (Expired) Exc…" at bounding box center [617, 271] width 105 height 20
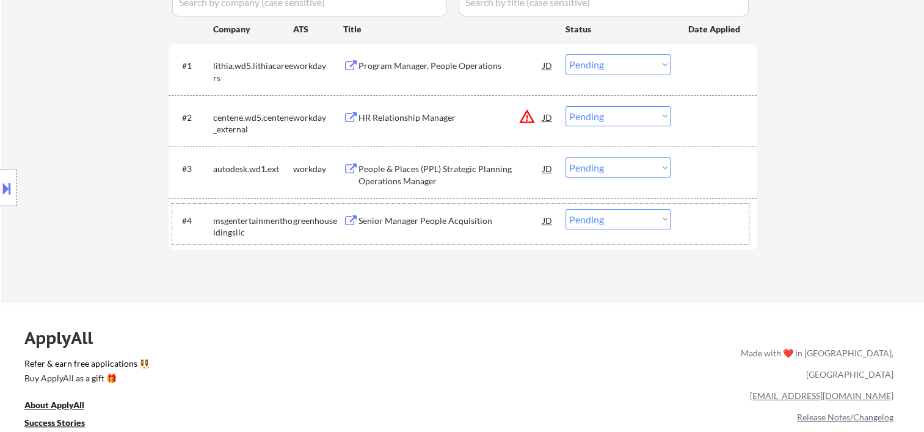
click at [715, 222] on div at bounding box center [715, 220] width 54 height 22
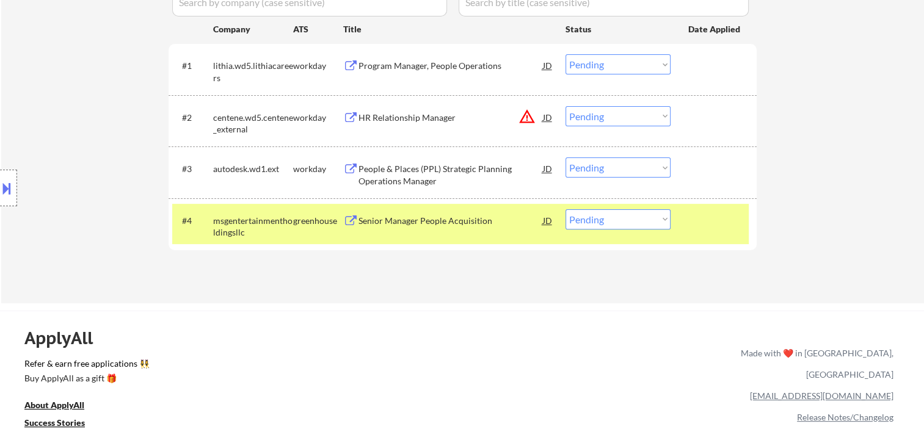
click at [478, 219] on div "Senior Manager People Acquisition" at bounding box center [450, 221] width 184 height 12
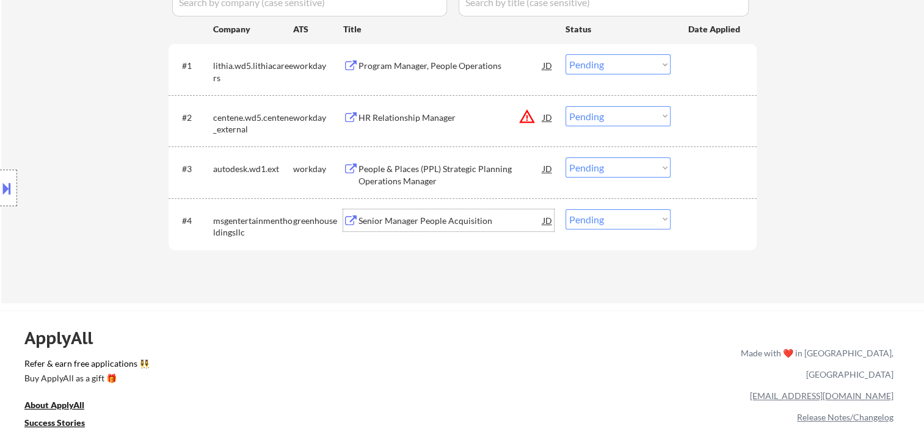
click at [693, 223] on div at bounding box center [715, 220] width 54 height 22
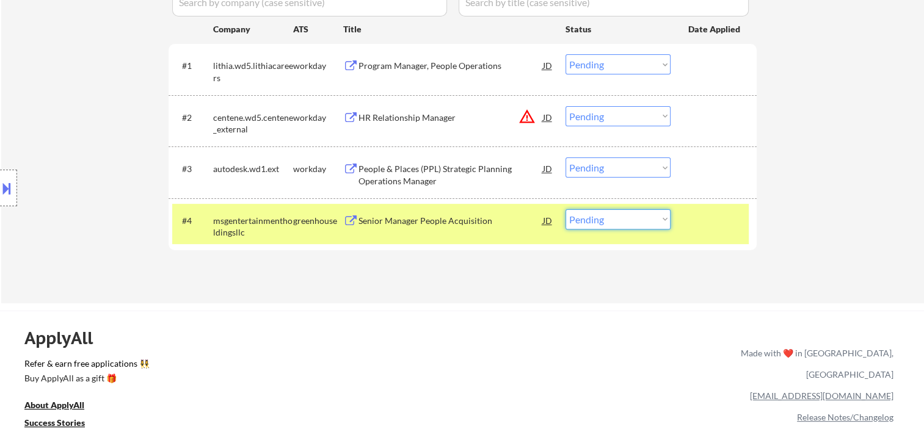
click at [662, 222] on select "Choose an option... Pending Applied Excluded (Questions) Excluded (Expired) Exc…" at bounding box center [617, 219] width 105 height 20
click at [662, 215] on select "Choose an option... Pending Applied Excluded (Questions) Excluded (Expired) Exc…" at bounding box center [617, 219] width 105 height 20
select select ""applied""
click at [565, 209] on select "Choose an option... Pending Applied Excluded (Questions) Excluded (Expired) Exc…" at bounding box center [617, 219] width 105 height 20
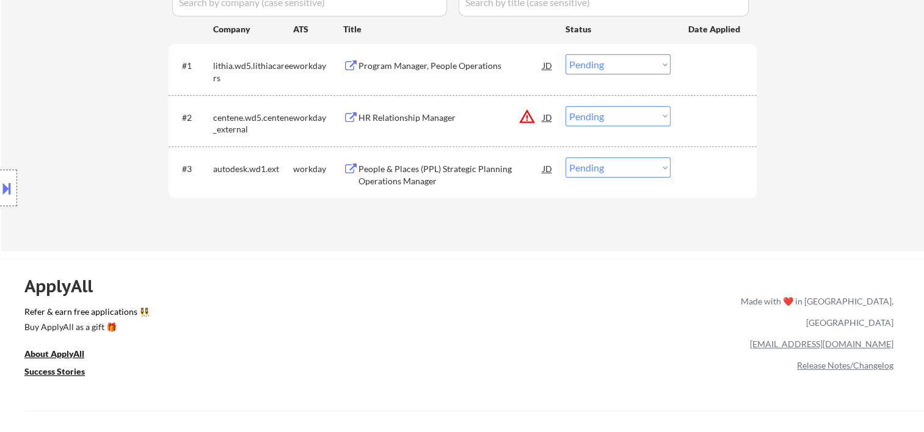
scroll to position [156, 0]
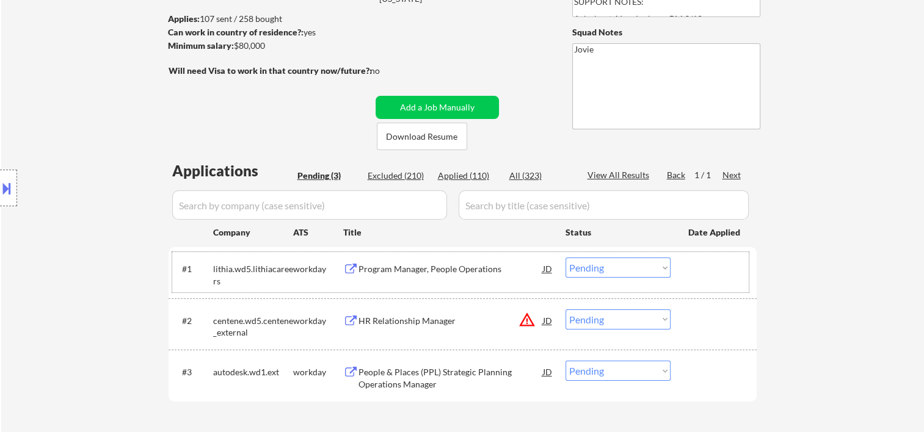
click at [747, 269] on div "#1 lithia.wd5.lithiacareers workday Program Manager, People Operations JD warni…" at bounding box center [460, 272] width 576 height 40
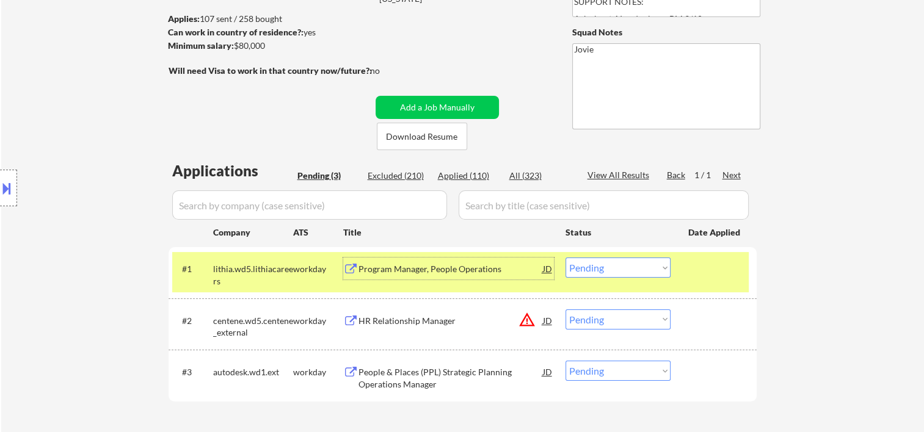
click at [455, 267] on div "Program Manager, People Operations" at bounding box center [450, 269] width 184 height 12
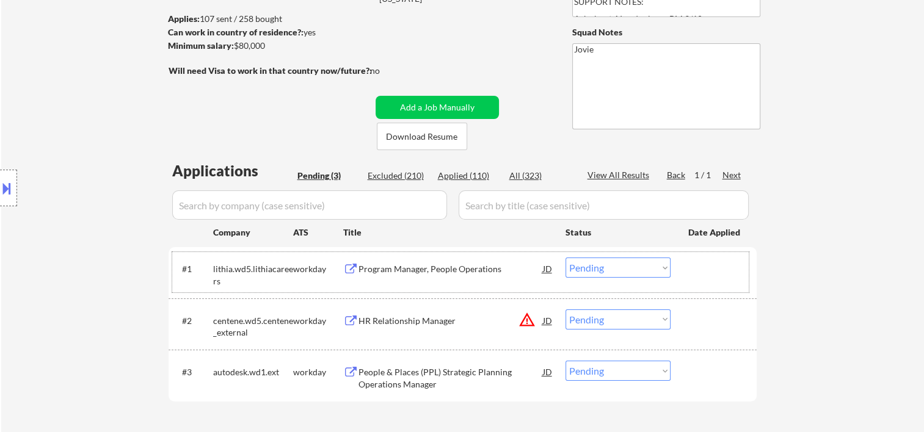
click at [670, 279] on div "#1 lithia.wd5.lithiacareers workday Program Manager, People Operations JD warni…" at bounding box center [460, 272] width 576 height 40
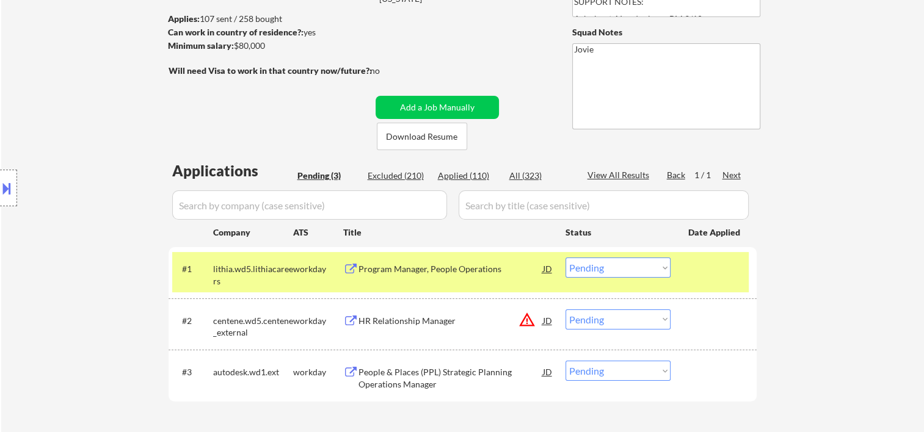
click at [668, 266] on select "Choose an option... Pending Applied Excluded (Questions) Excluded (Expired) Exc…" at bounding box center [617, 268] width 105 height 20
click at [703, 272] on div at bounding box center [715, 269] width 54 height 22
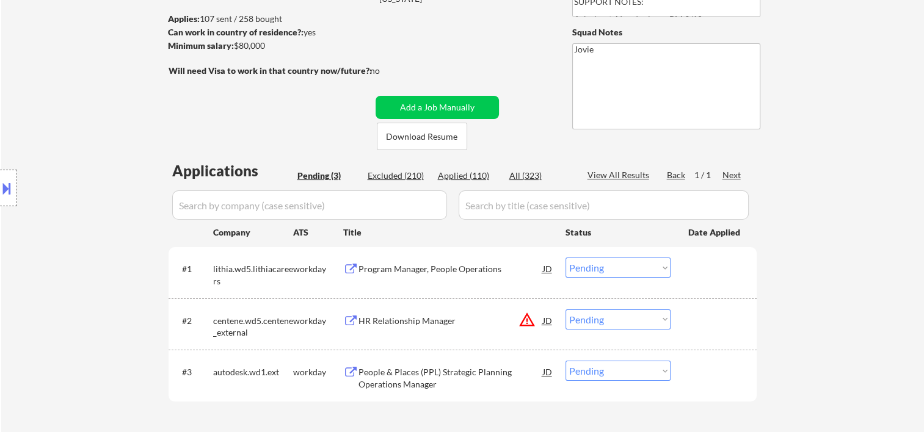
click at [661, 265] on select "Choose an option... Pending Applied Excluded (Questions) Excluded (Expired) Exc…" at bounding box center [617, 268] width 105 height 20
click at [565, 258] on select "Choose an option... Pending Applied Excluded (Questions) Excluded (Expired) Exc…" at bounding box center [617, 268] width 105 height 20
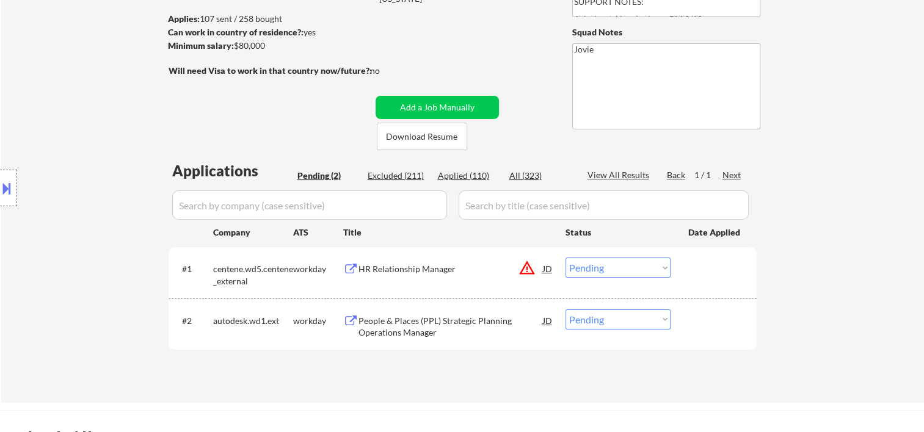
drag, startPoint x: 725, startPoint y: 272, endPoint x: 642, endPoint y: 282, distance: 84.3
click at [722, 272] on div at bounding box center [715, 269] width 54 height 22
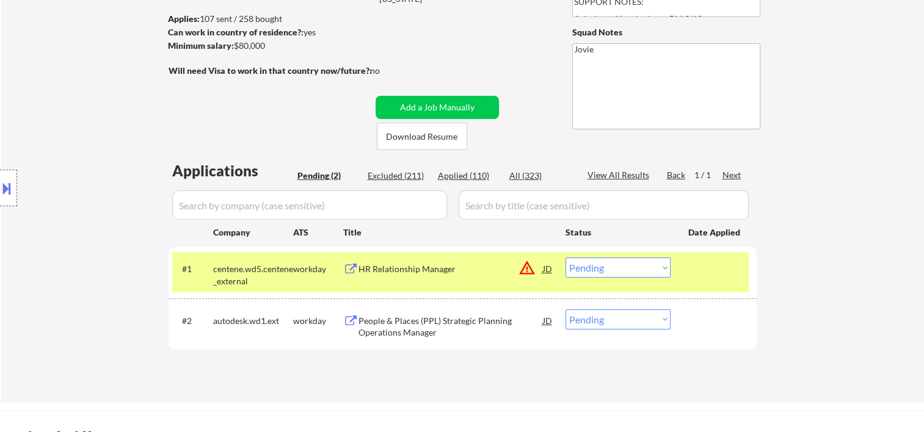
click at [490, 280] on div "#1 centene.wd5.centene_external workday HR Relationship Manager JD warning_ambe…" at bounding box center [460, 272] width 576 height 40
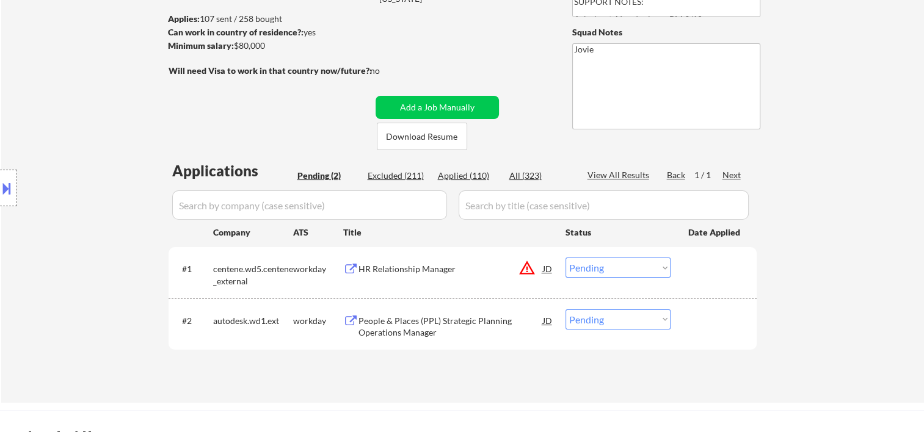
click at [689, 269] on div at bounding box center [715, 269] width 54 height 22
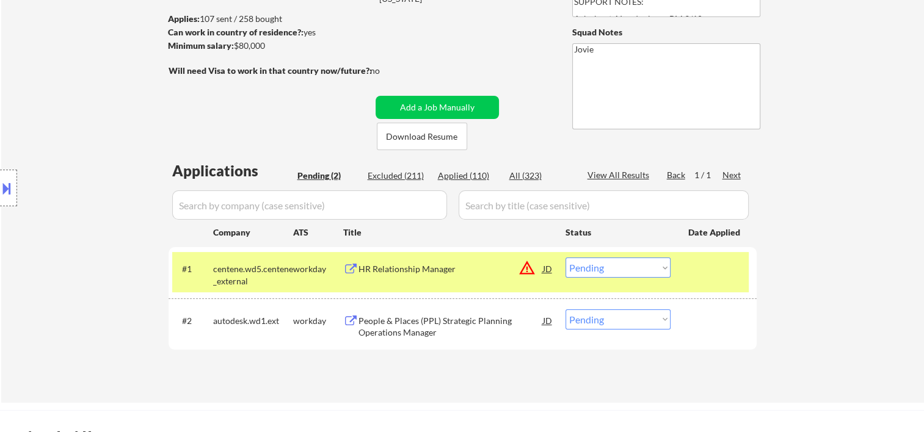
click at [438, 269] on div "HR Relationship Manager" at bounding box center [450, 269] width 184 height 12
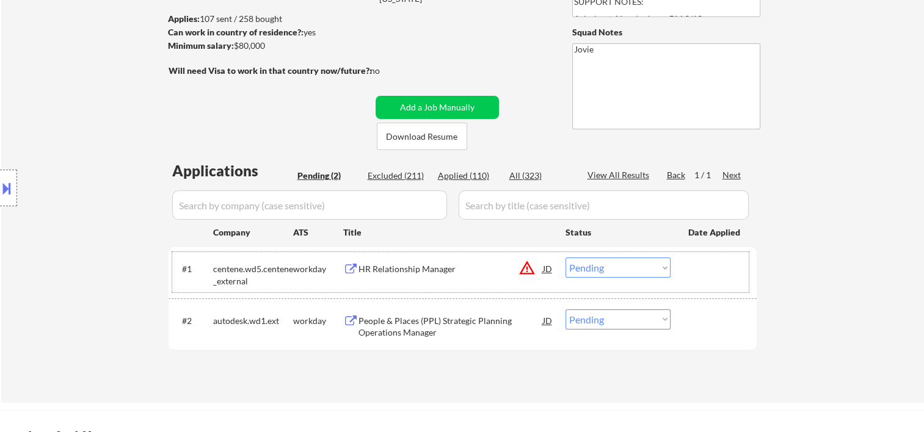
drag, startPoint x: 714, startPoint y: 269, endPoint x: 679, endPoint y: 270, distance: 35.5
click at [713, 269] on div at bounding box center [715, 269] width 54 height 22
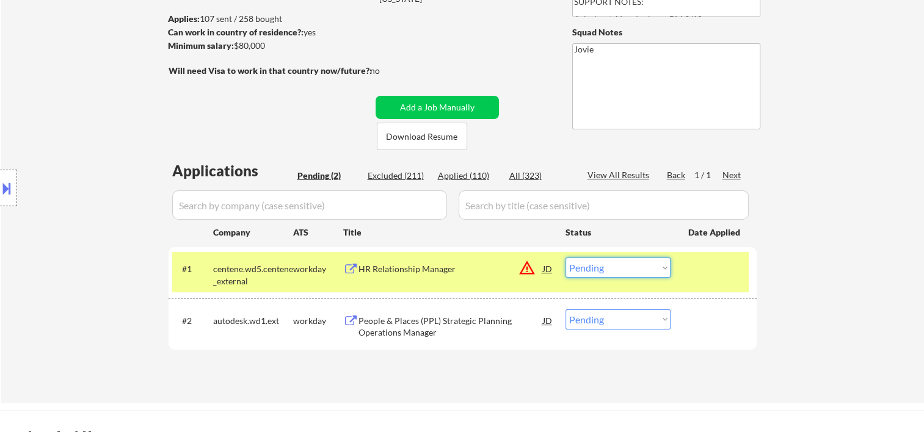
click at [666, 267] on select "Choose an option... Pending Applied Excluded (Questions) Excluded (Expired) Exc…" at bounding box center [617, 268] width 105 height 20
click at [565, 258] on select "Choose an option... Pending Applied Excluded (Questions) Excluded (Expired) Exc…" at bounding box center [617, 268] width 105 height 20
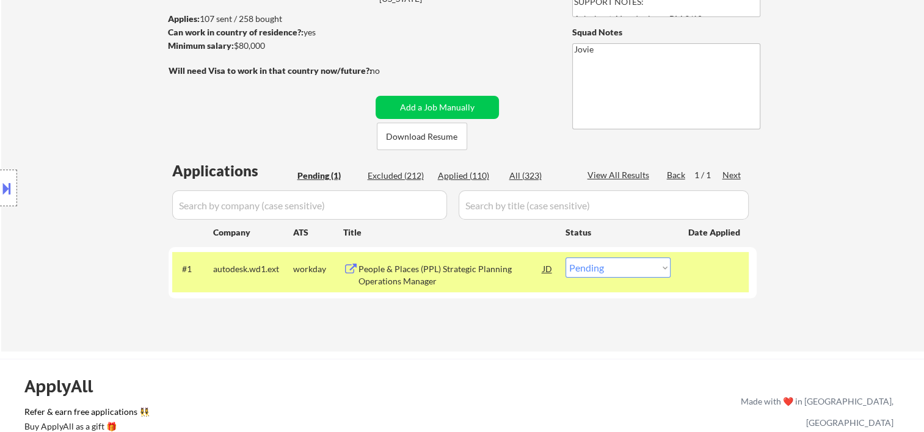
click at [704, 266] on div at bounding box center [715, 269] width 54 height 22
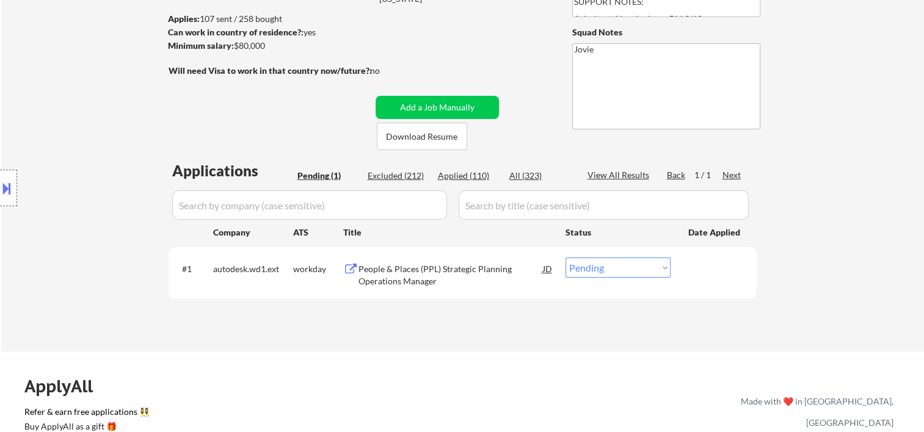
click at [702, 269] on div at bounding box center [715, 269] width 54 height 22
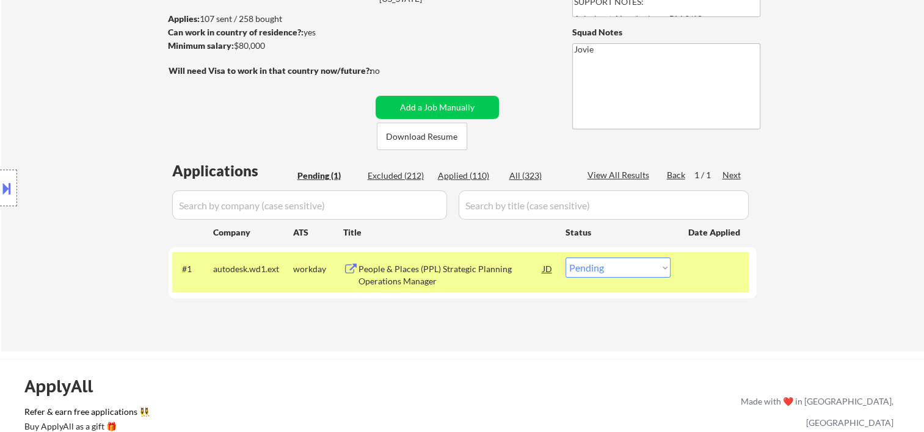
click at [466, 264] on div "People & Places (PPL) Strategic Planning Operations Manager" at bounding box center [450, 275] width 184 height 24
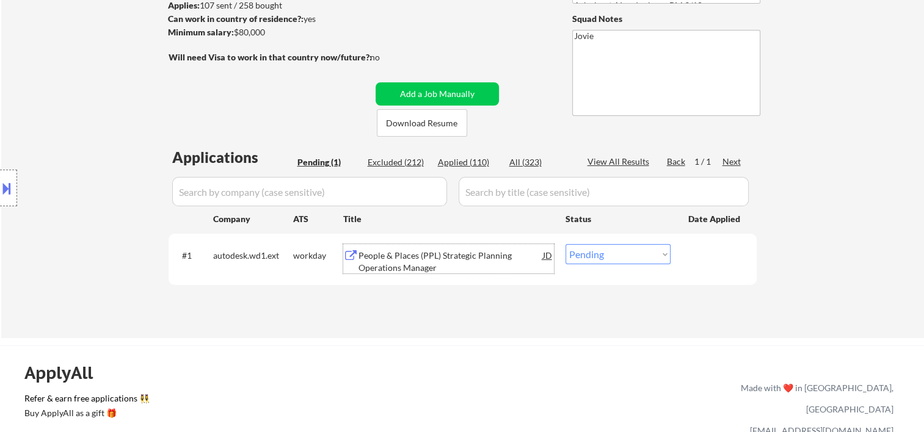
scroll to position [171, 0]
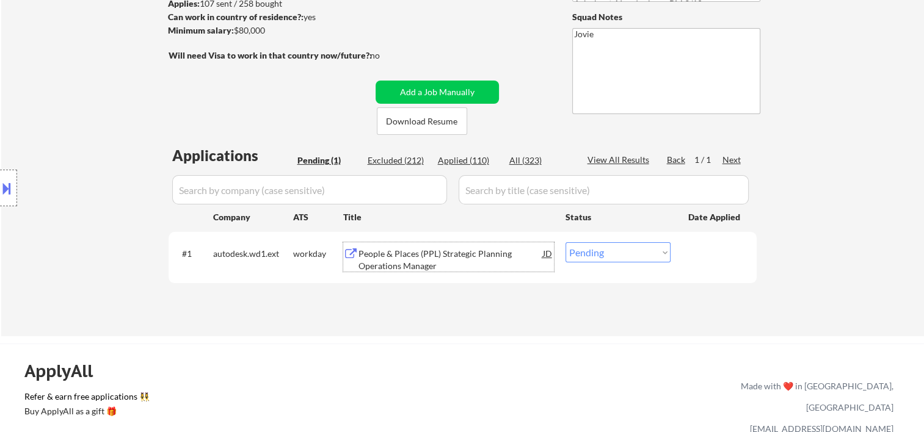
click at [653, 253] on select "Choose an option... Pending Applied Excluded (Questions) Excluded (Expired) Exc…" at bounding box center [617, 252] width 105 height 20
select select ""applied""
click at [565, 242] on select "Choose an option... Pending Applied Excluded (Questions) Excluded (Expired) Exc…" at bounding box center [617, 252] width 105 height 20
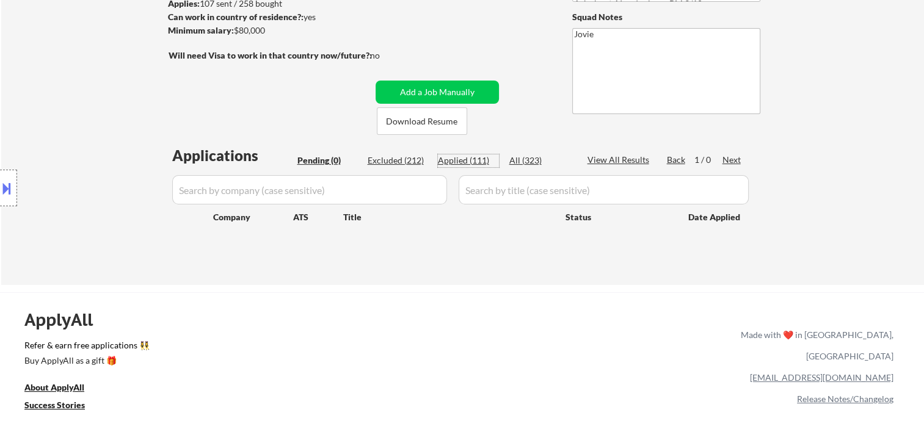
click at [472, 157] on div "Applied (111)" at bounding box center [468, 160] width 61 height 12
select select ""applied""
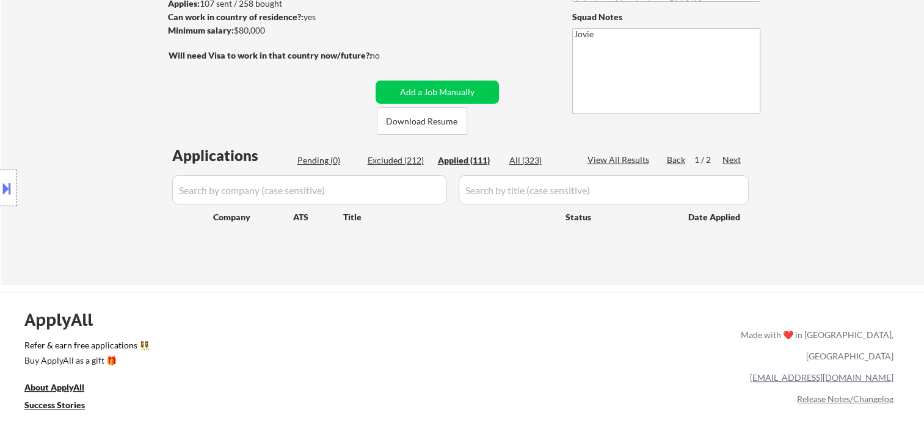
select select ""applied""
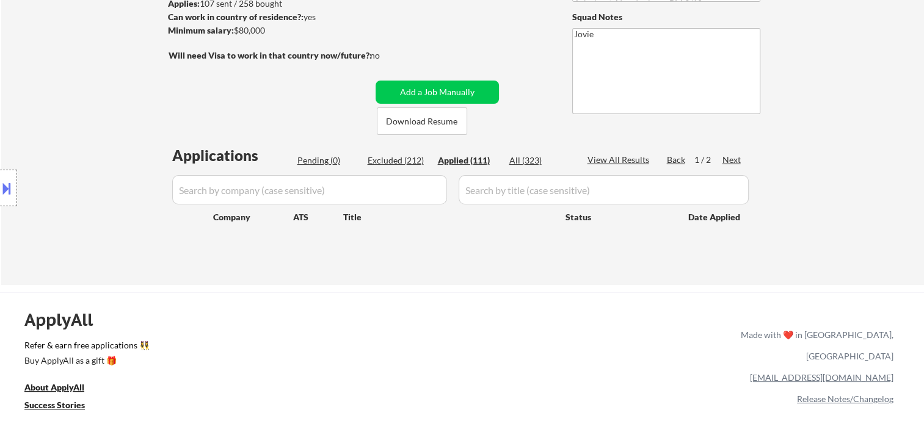
select select ""applied""
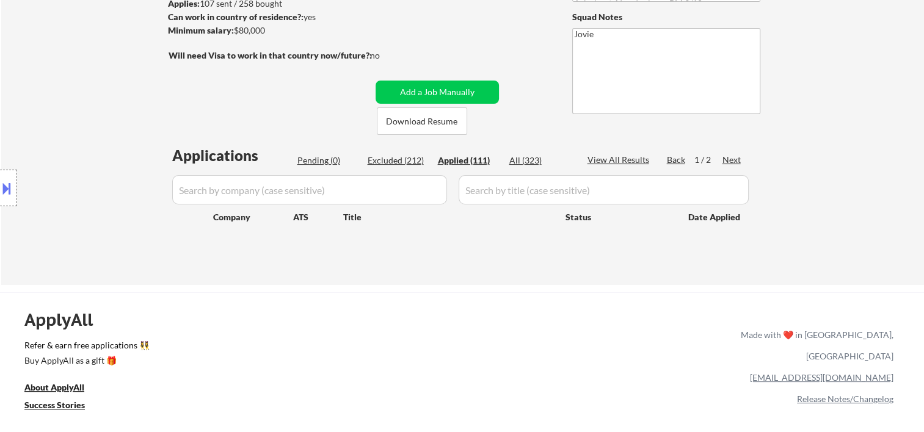
select select ""applied""
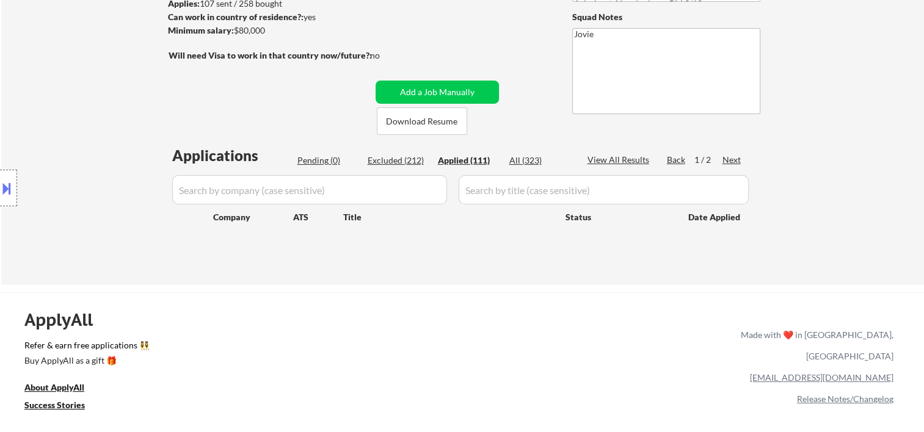
select select ""applied""
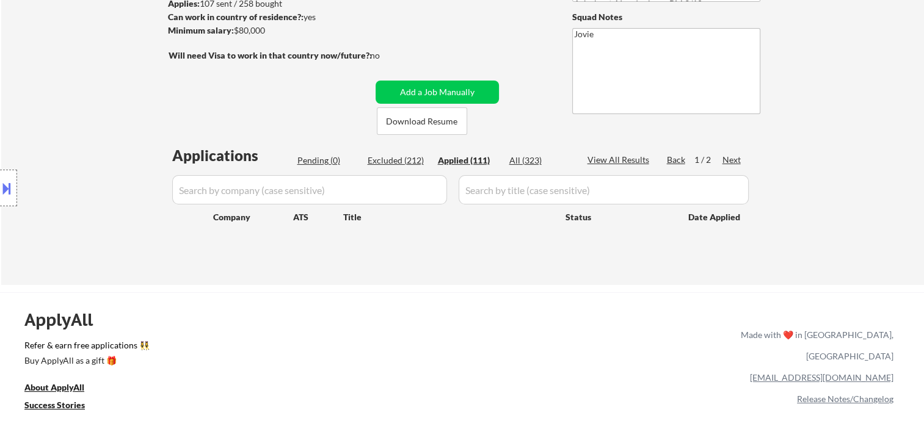
select select ""applied""
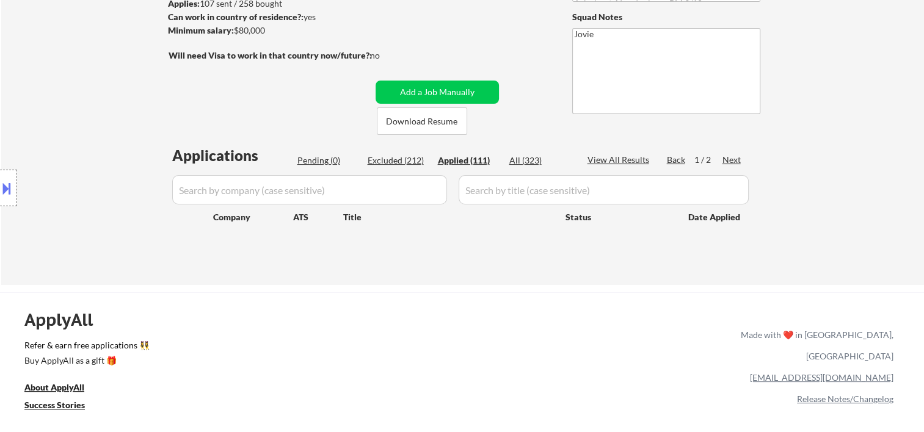
select select ""applied""
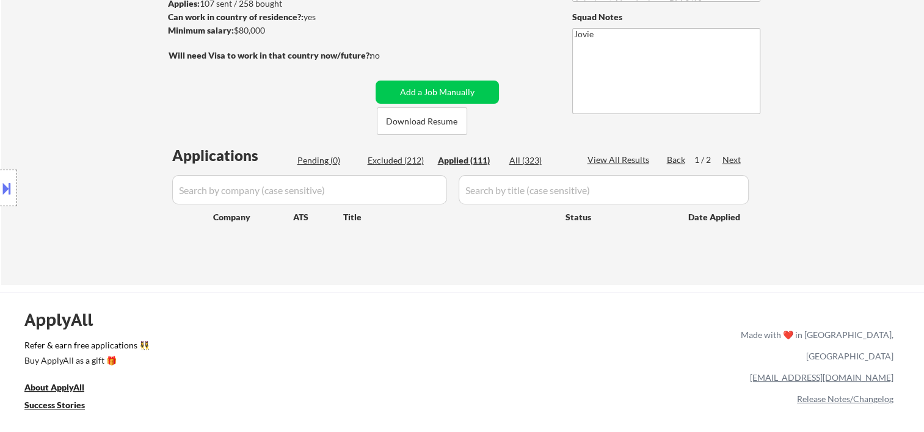
select select ""applied""
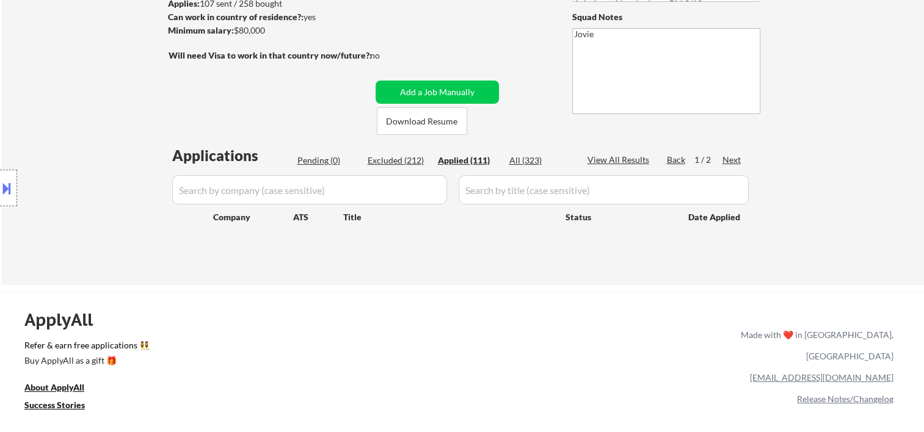
select select ""applied""
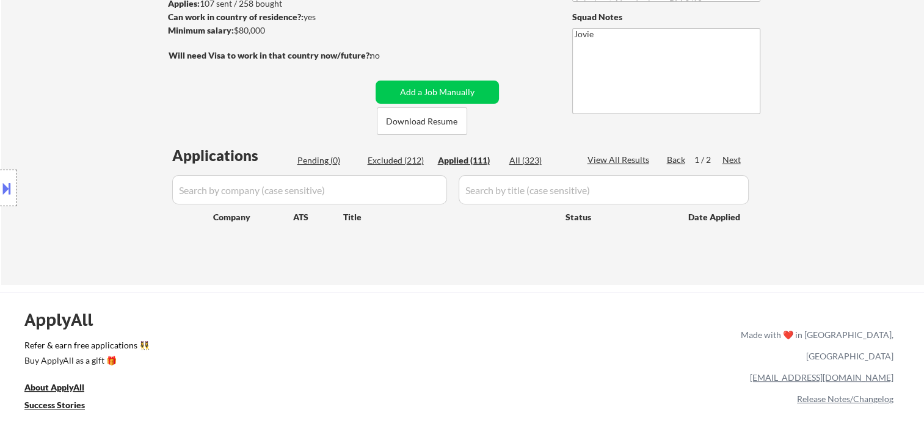
select select ""applied""
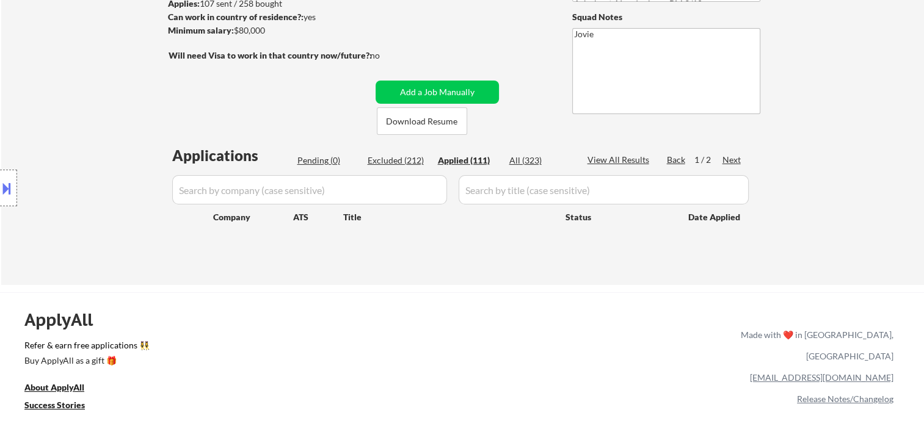
select select ""applied""
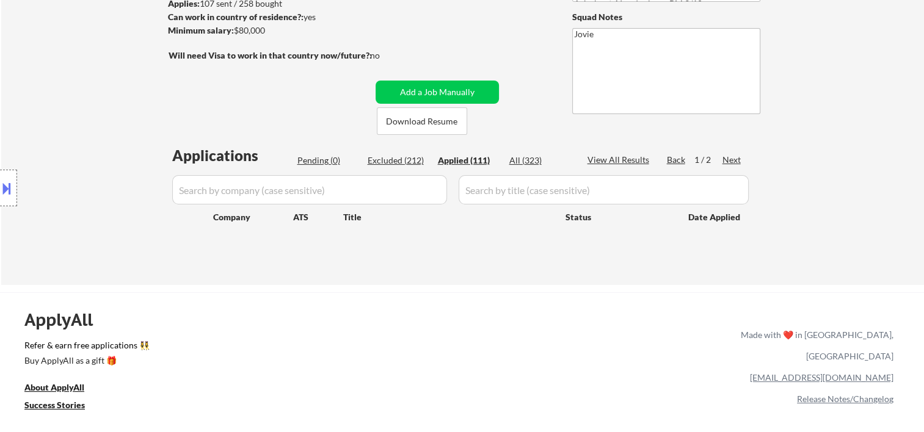
select select ""applied""
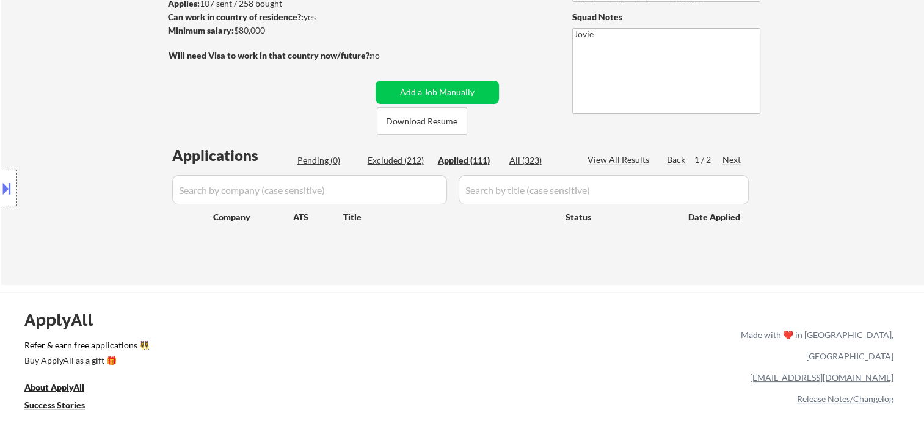
select select ""applied""
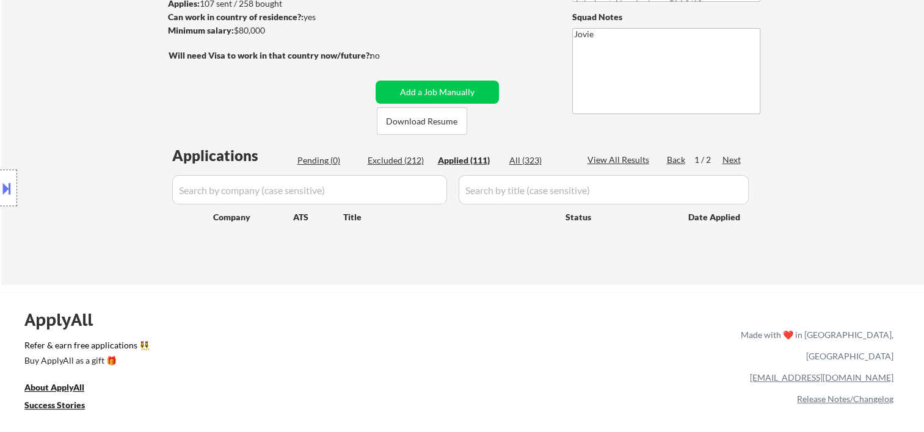
select select ""applied""
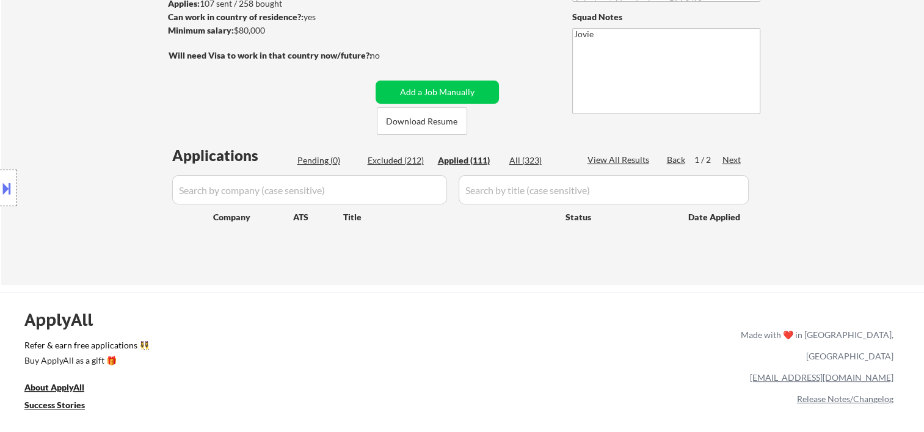
select select ""applied""
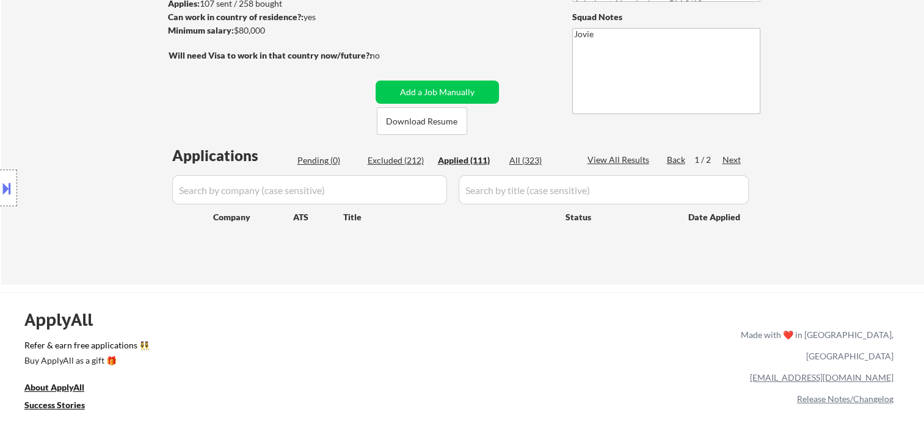
select select ""applied""
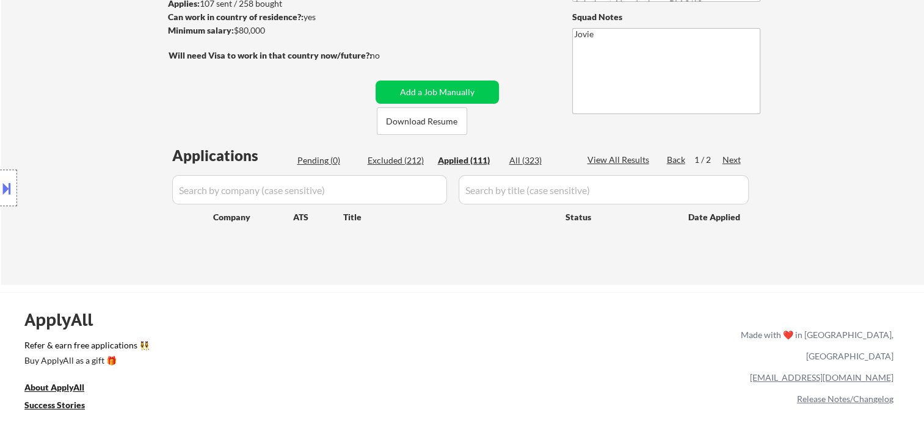
select select ""applied""
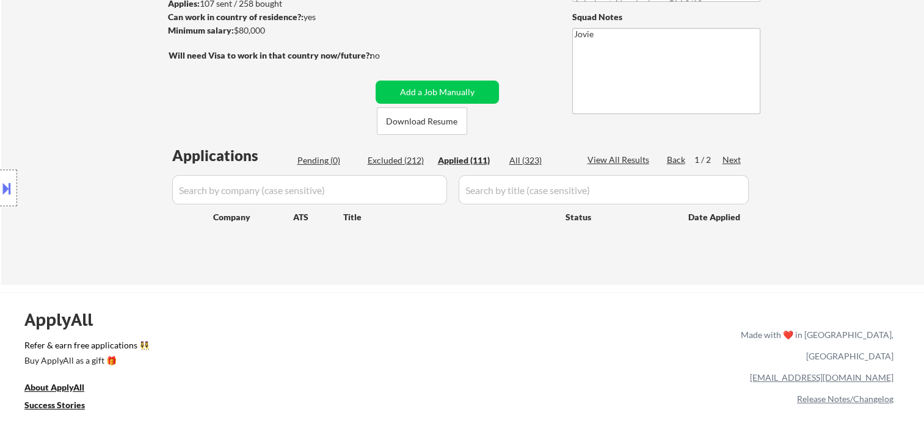
select select ""applied""
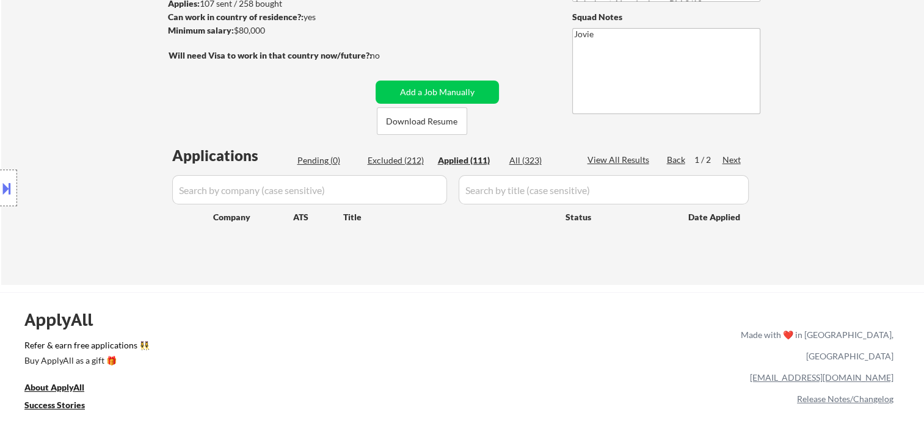
select select ""applied""
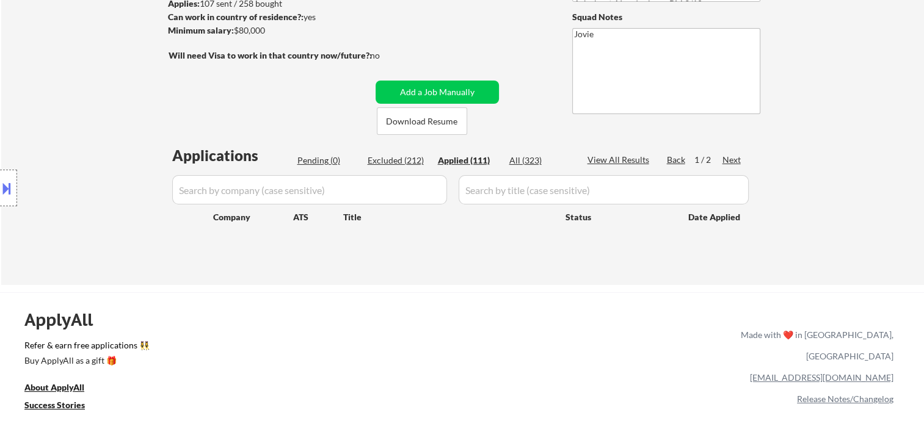
select select ""applied""
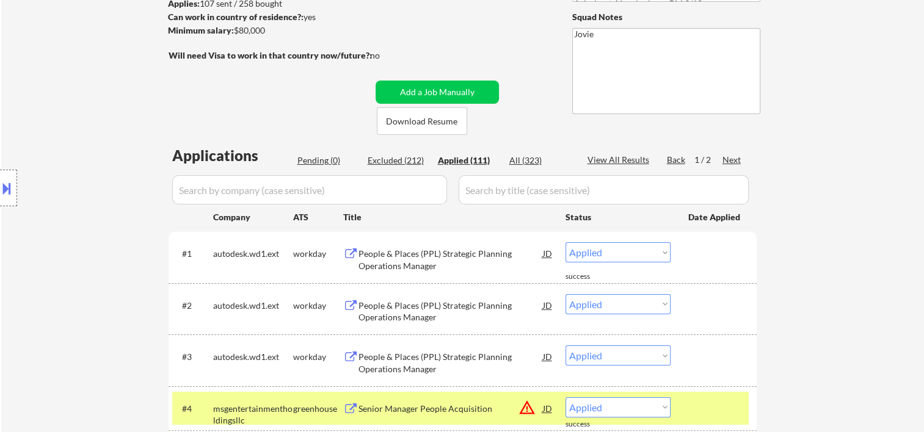
scroll to position [374, 0]
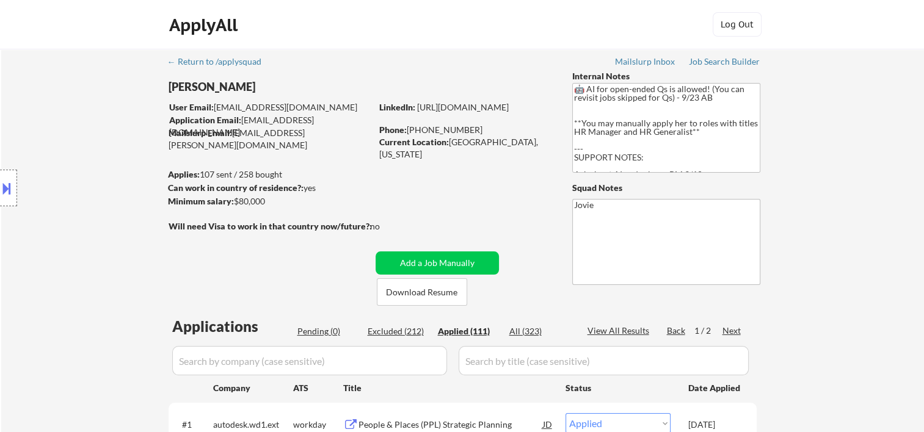
scroll to position [203, 0]
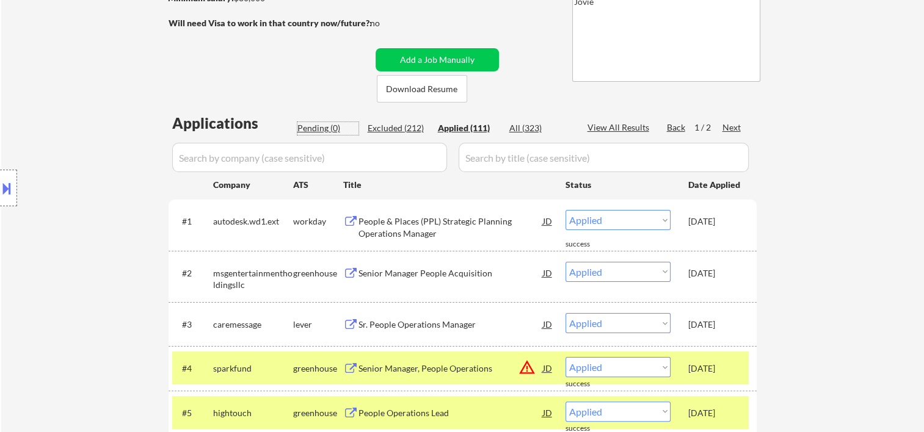
click at [311, 128] on div "Pending (0)" at bounding box center [327, 128] width 61 height 12
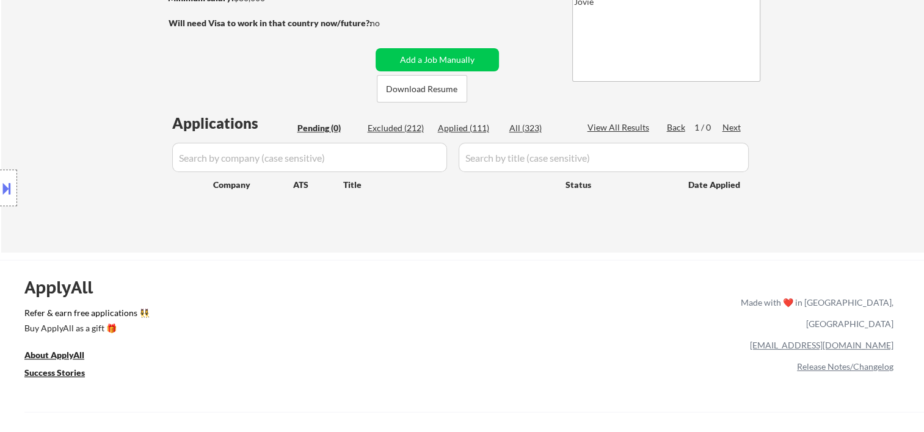
click at [471, 129] on div "Applied (111)" at bounding box center [468, 128] width 61 height 12
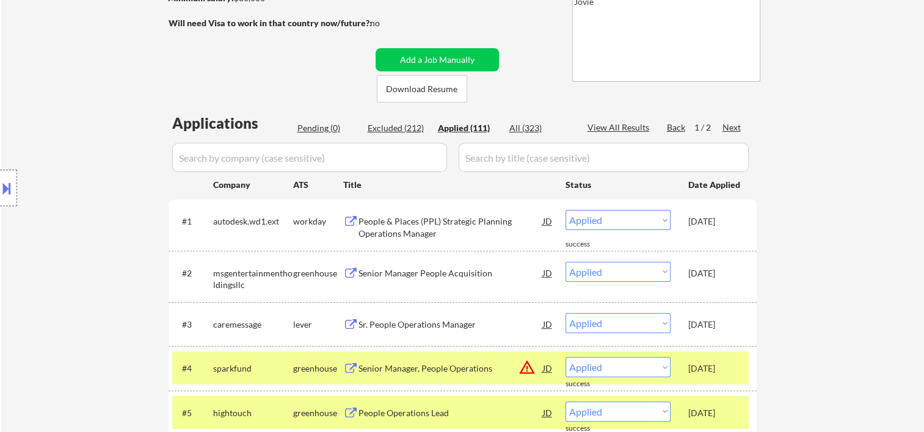
click at [730, 386] on div "#4 sparkfund greenhouse Senior Manager, People Operations JD warning_amber Choo…" at bounding box center [462, 368] width 588 height 44
click at [723, 372] on div "Oct 2, 2025" at bounding box center [715, 369] width 54 height 12
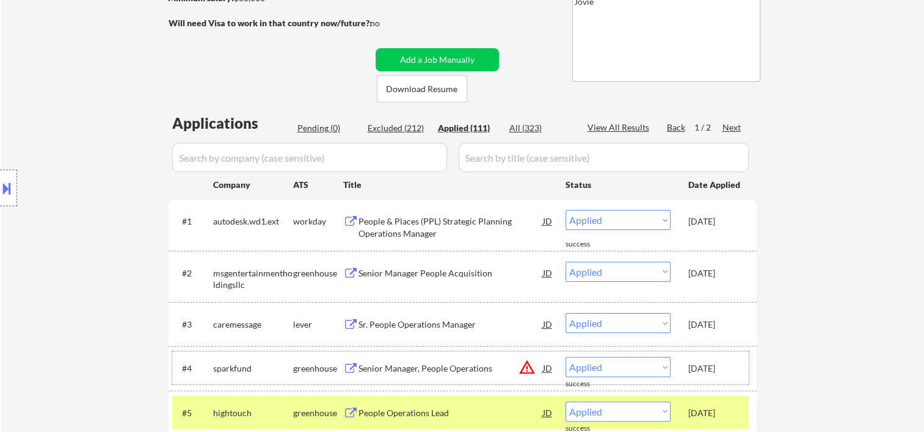
scroll to position [0, 0]
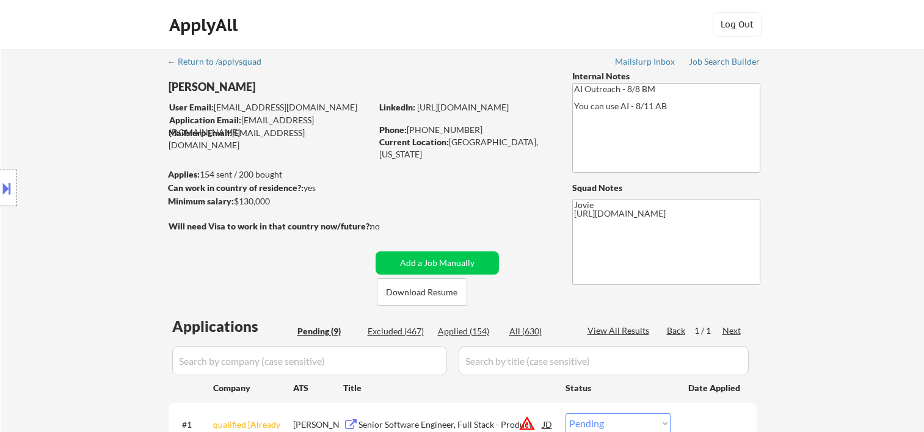
select select ""pending""
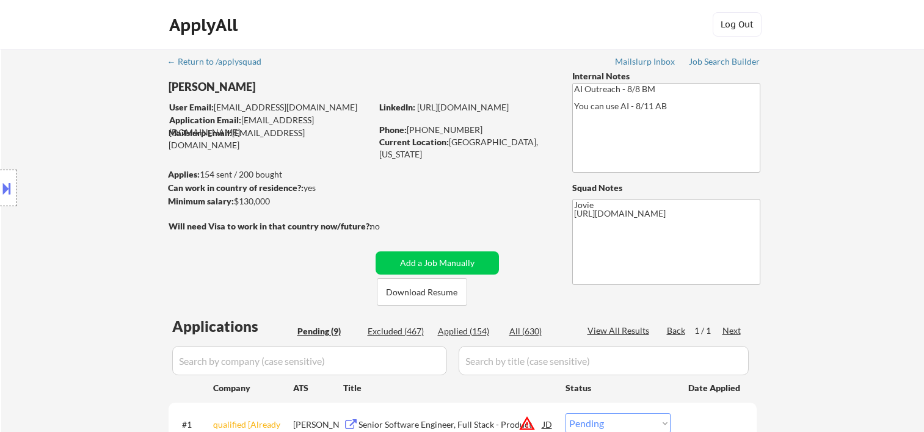
select select ""pending""
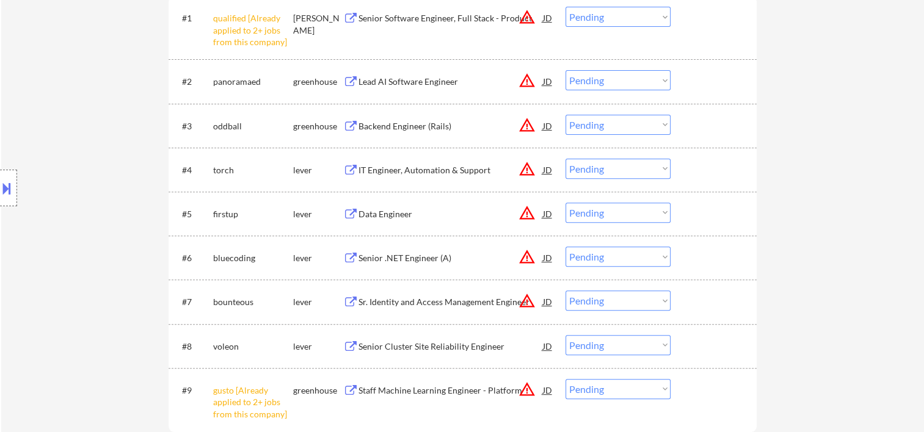
scroll to position [203, 0]
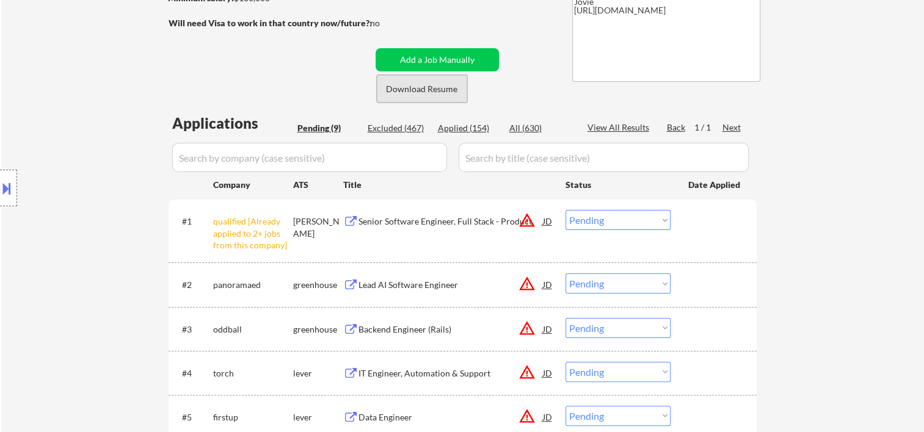
click at [396, 90] on button "Download Resume" at bounding box center [422, 88] width 90 height 27
click at [691, 274] on div at bounding box center [715, 284] width 54 height 22
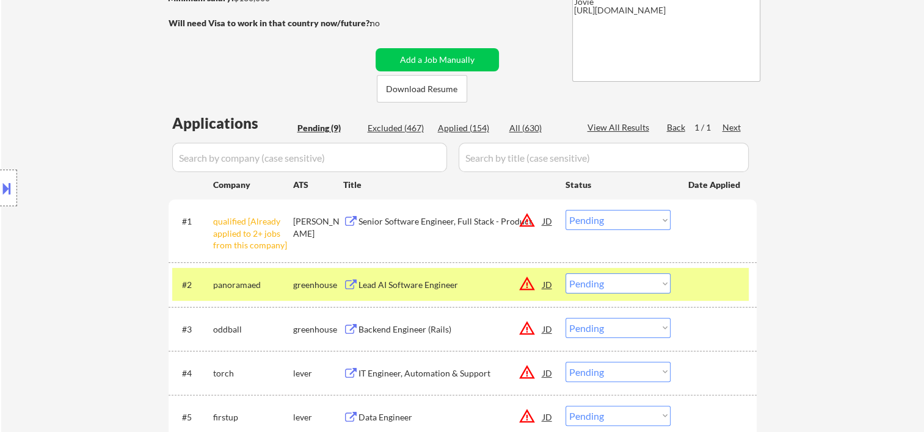
click at [463, 279] on div "Lead AI Software Engineer" at bounding box center [450, 285] width 184 height 12
